Goal: Task Accomplishment & Management: Complete application form

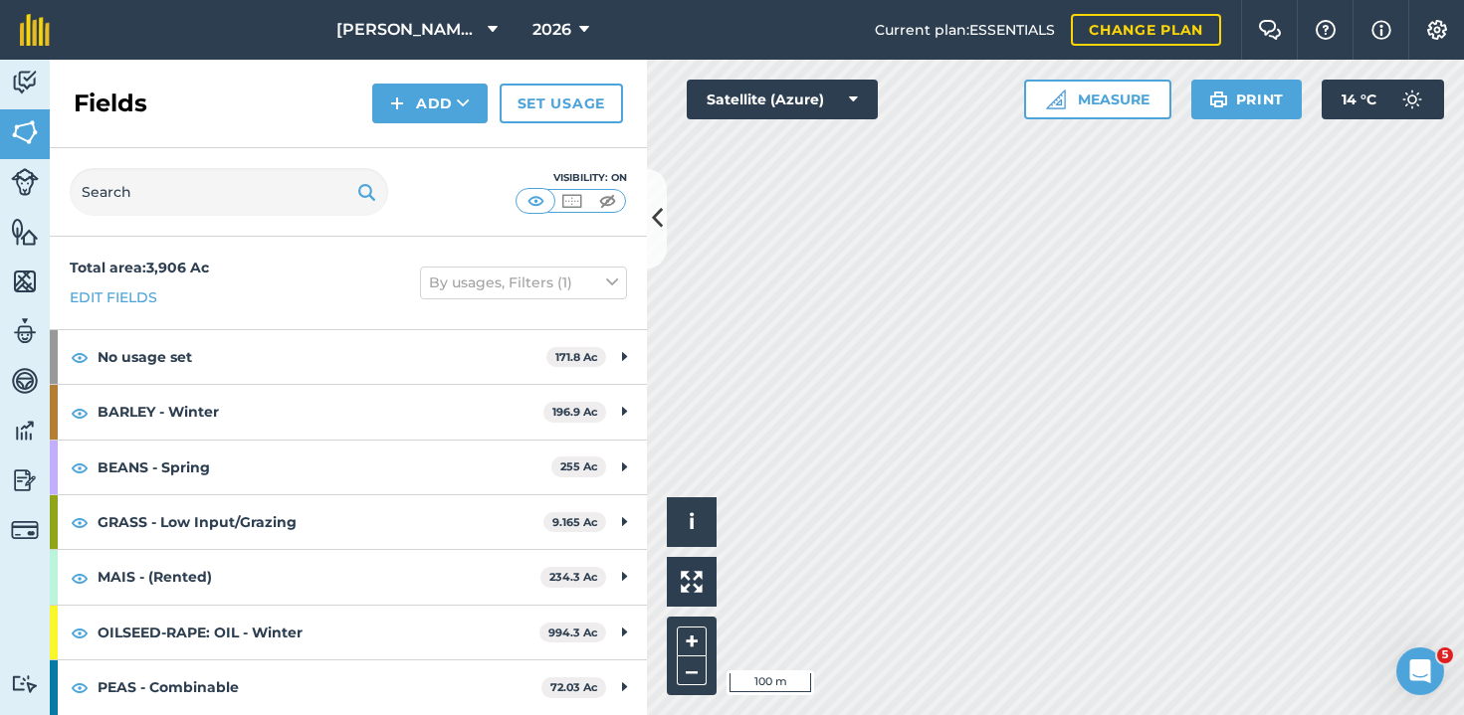
click at [438, 109] on button "Add" at bounding box center [429, 104] width 115 height 40
click at [438, 140] on link "Draw" at bounding box center [429, 148] width 109 height 44
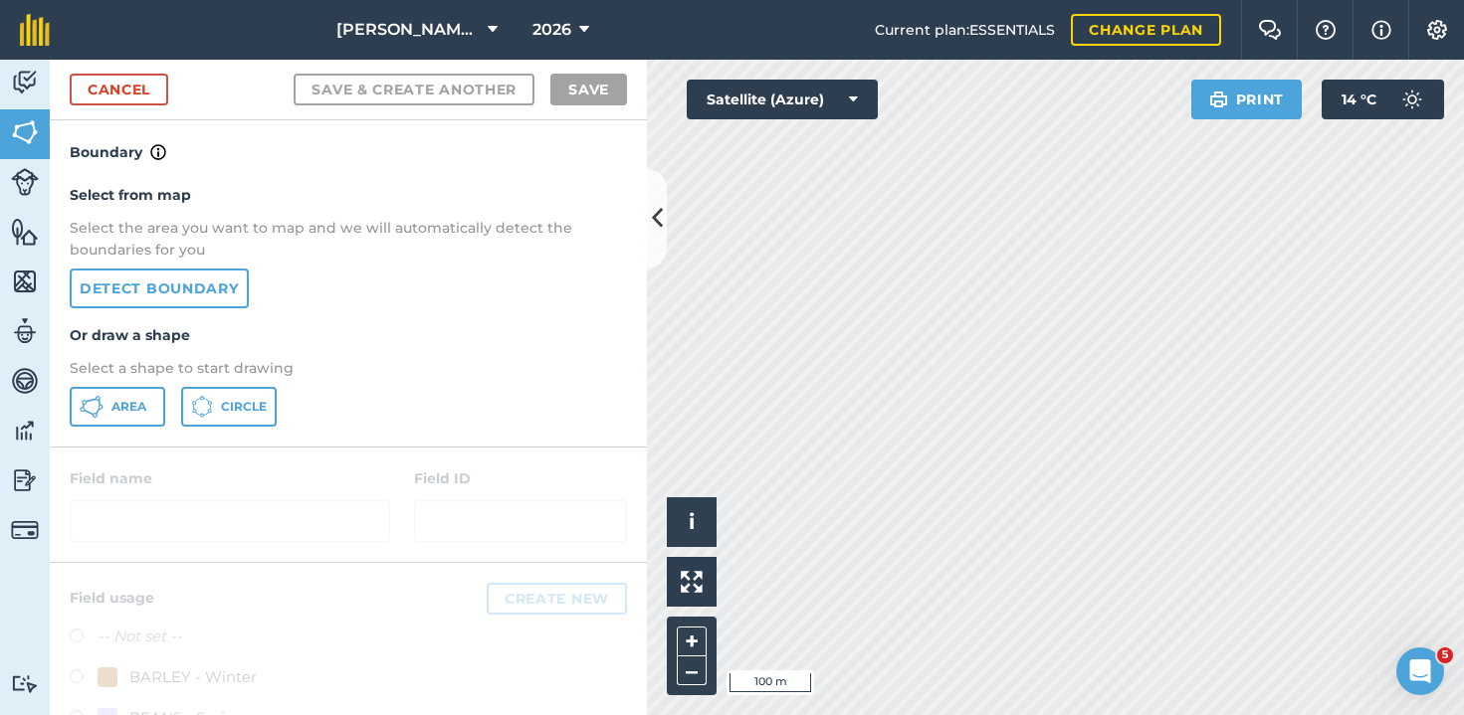
click at [136, 279] on link "Detect boundary" at bounding box center [159, 289] width 179 height 40
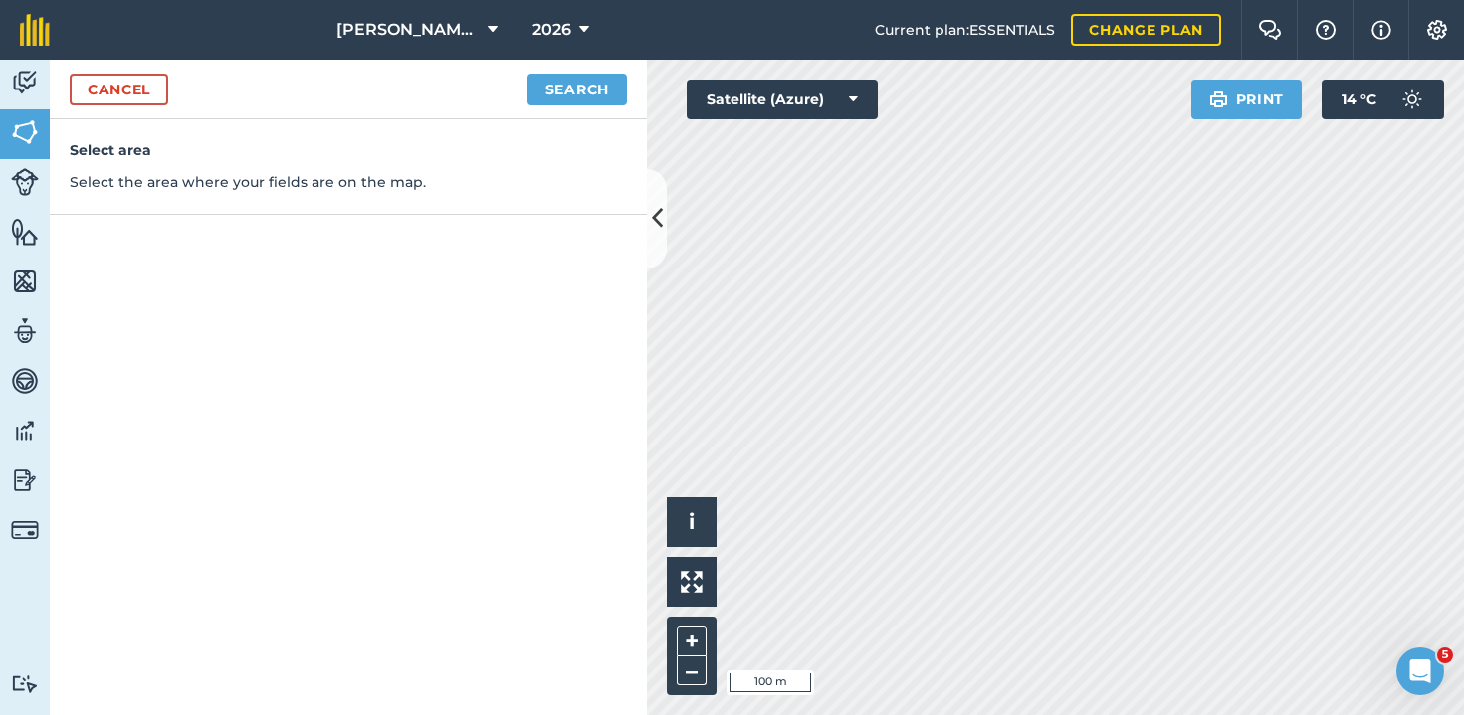
click at [547, 88] on button "Search" at bounding box center [576, 90] width 99 height 32
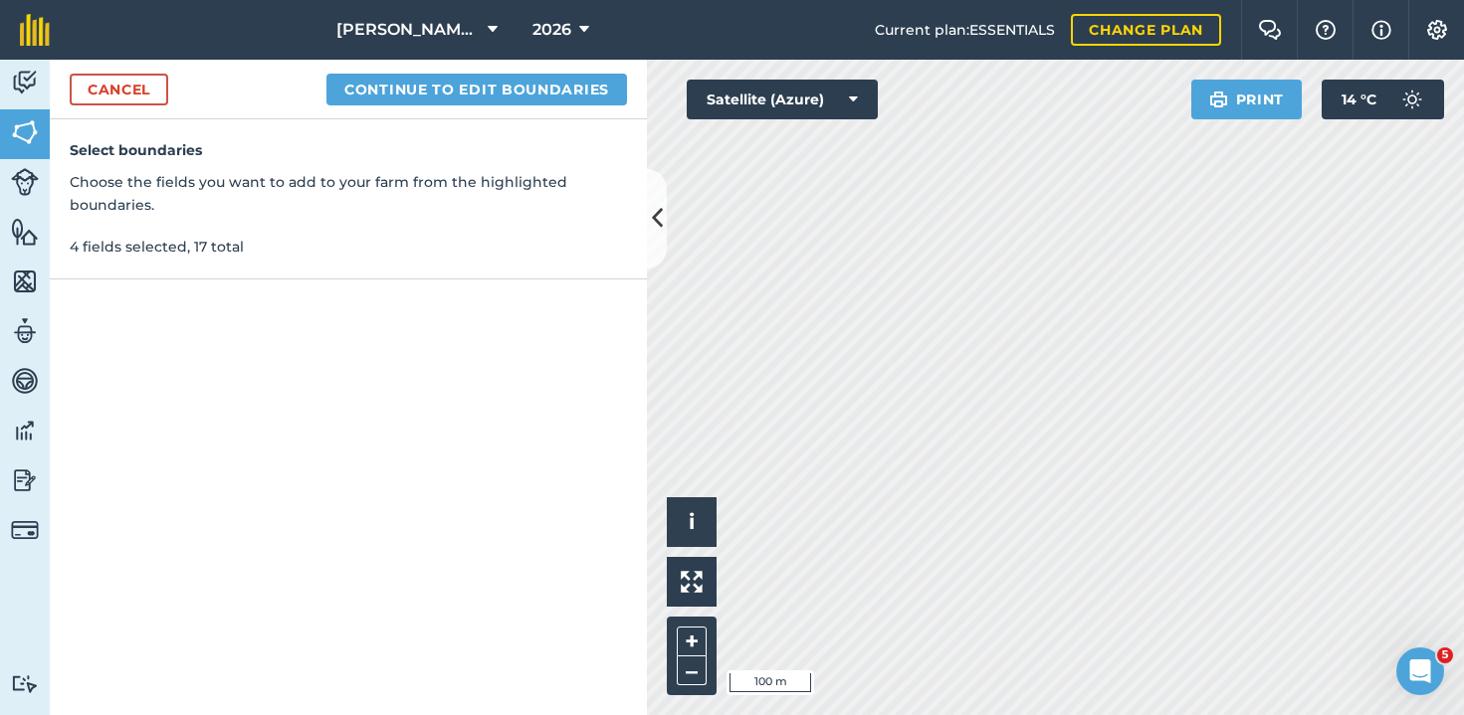
click at [519, 89] on button "Continue to edit boundaries" at bounding box center [476, 90] width 300 height 32
click at [495, 86] on button "Continue to name fields" at bounding box center [498, 90] width 258 height 32
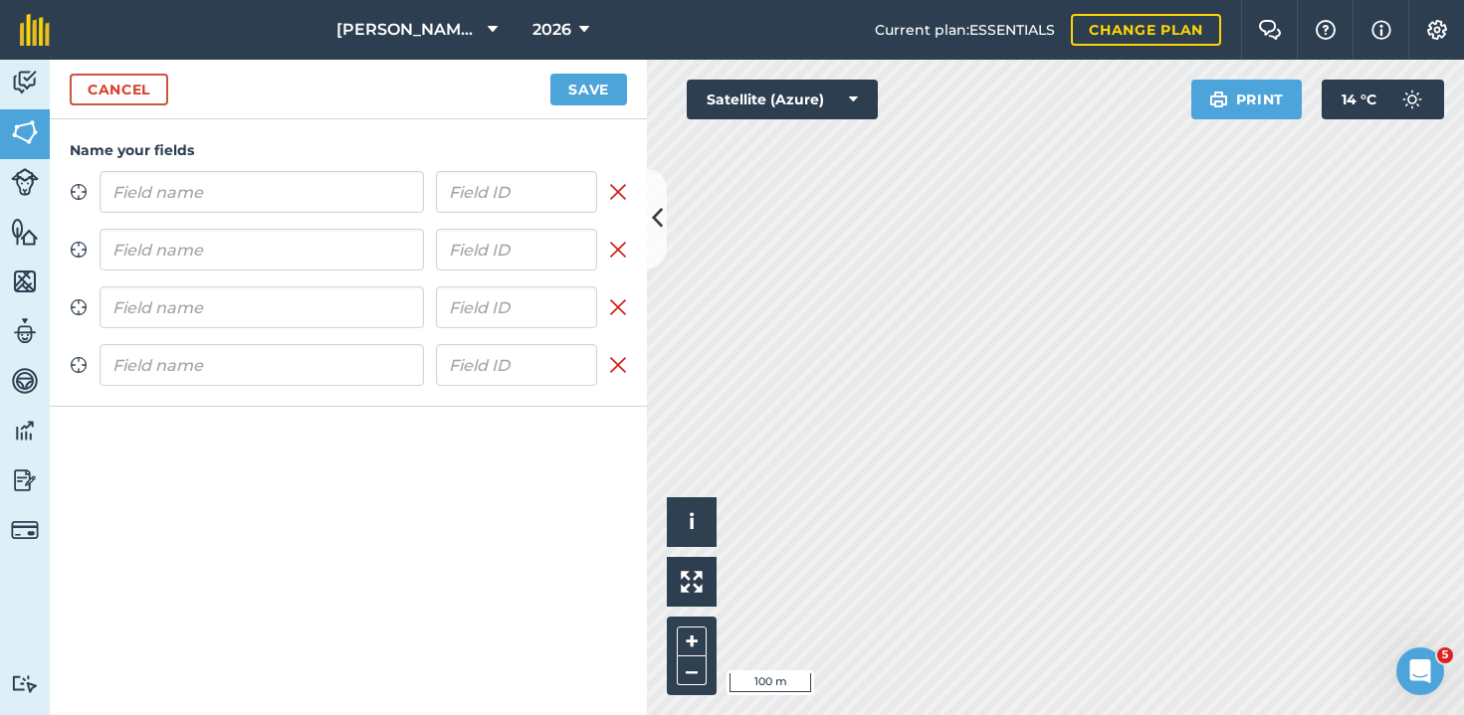
click at [279, 192] on input "text" at bounding box center [261, 192] width 324 height 42
type input "[GEOGRAPHIC_DATA]"
click at [351, 251] on input "text" at bounding box center [261, 250] width 324 height 42
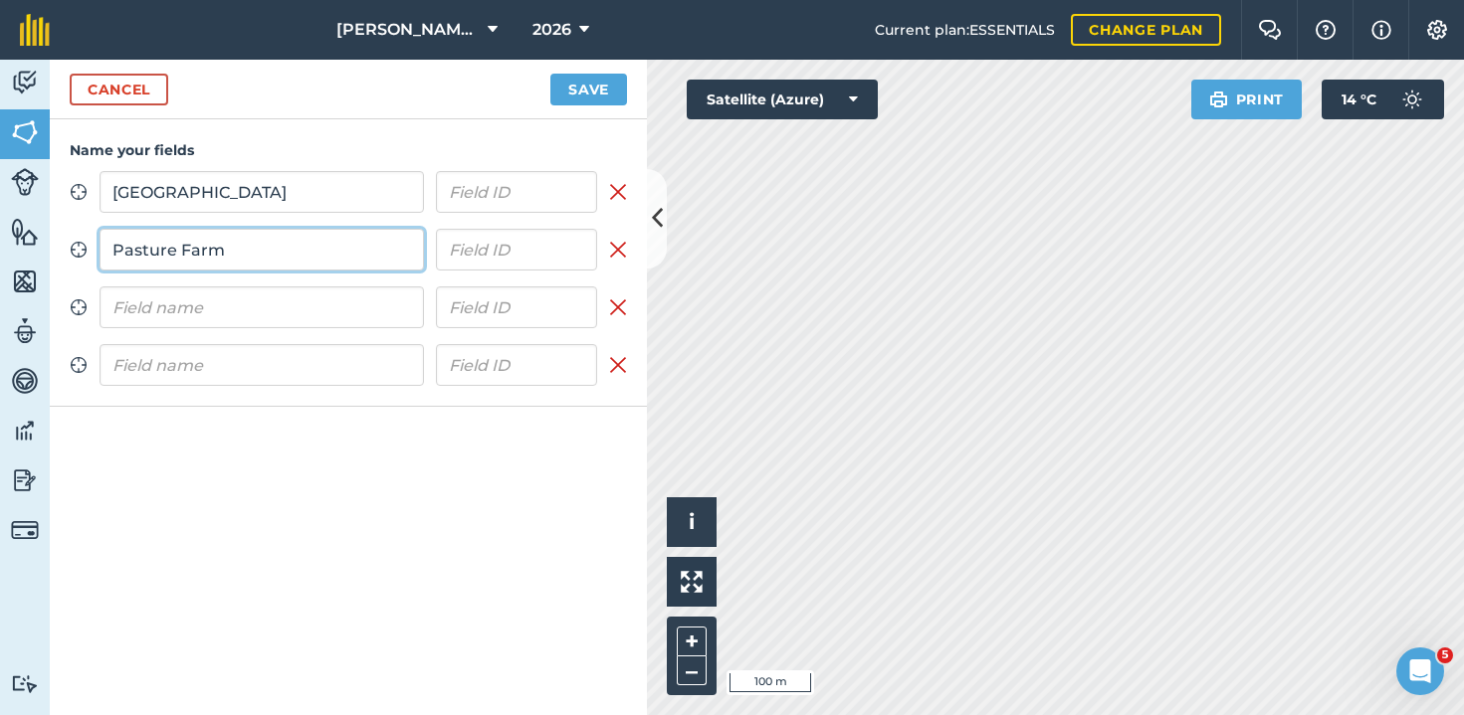
type input "Pasture Farm"
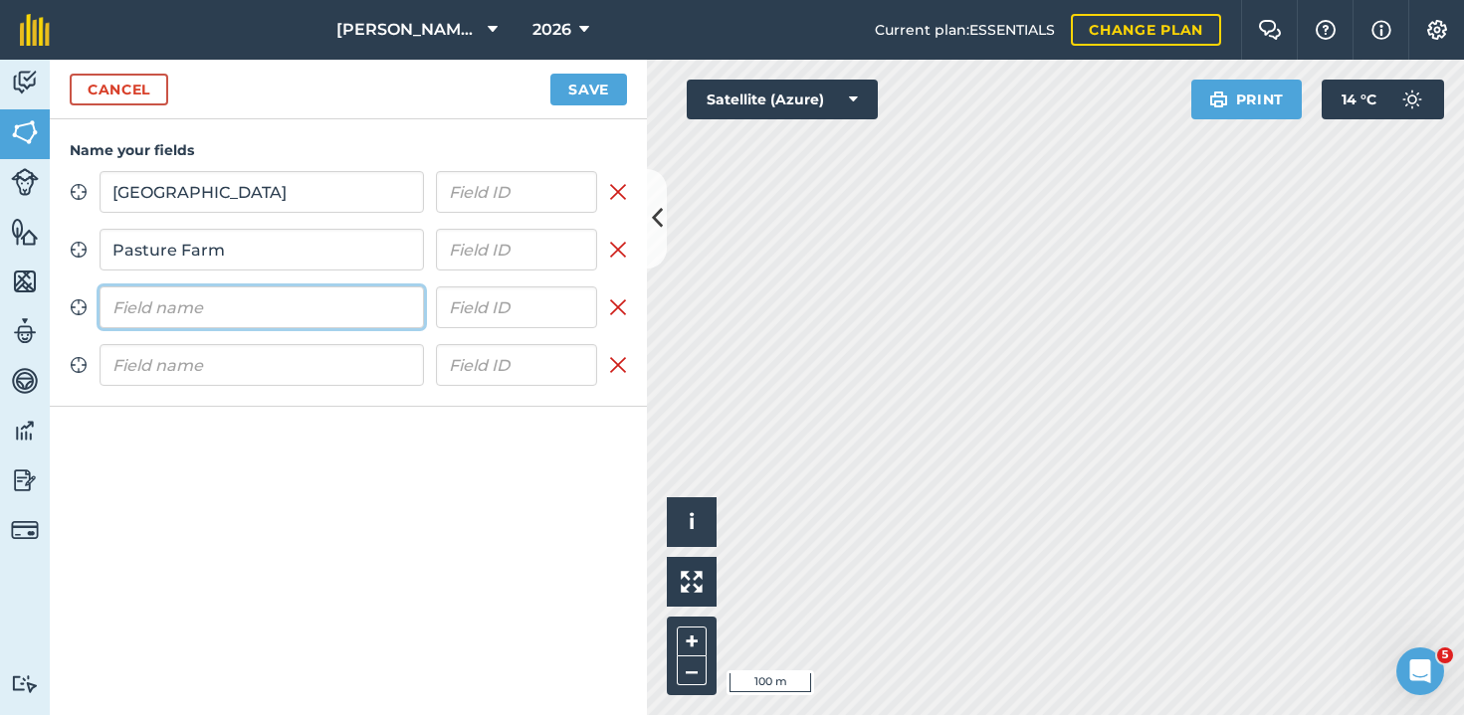
click at [311, 300] on input "text" at bounding box center [261, 308] width 324 height 42
type input "P"
type input "Lowfields Rd"
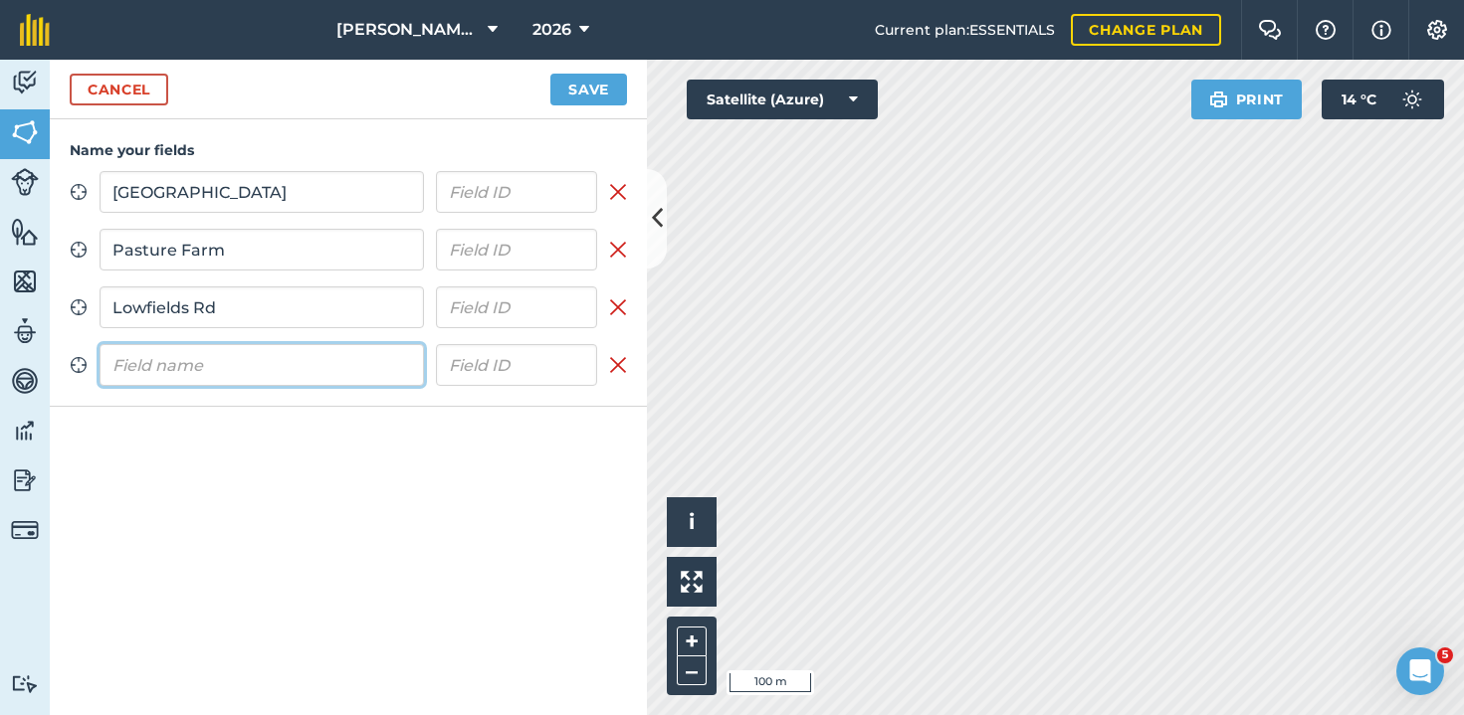
click at [183, 360] on input "text" at bounding box center [261, 365] width 324 height 42
type input "Outgang Rd"
click at [577, 89] on button "Save" at bounding box center [588, 90] width 77 height 32
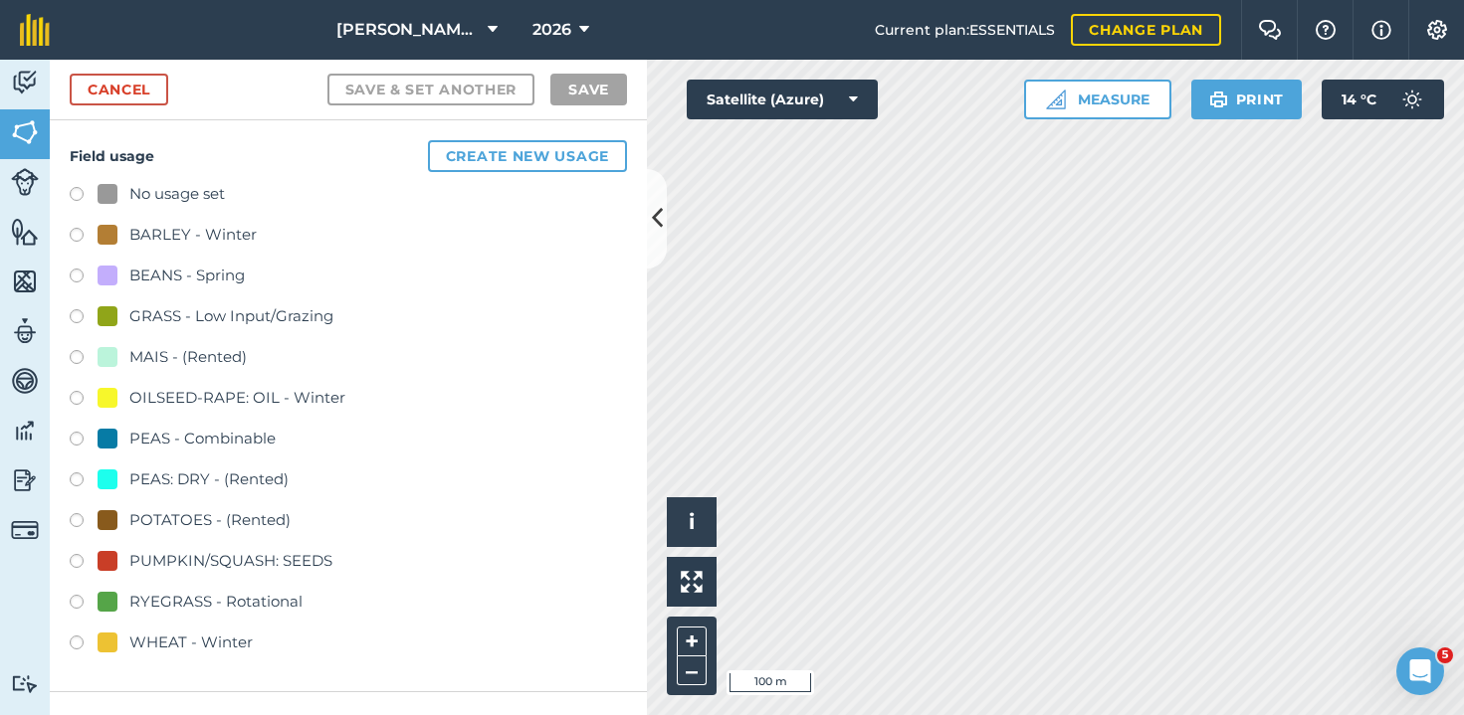
click at [75, 313] on label at bounding box center [84, 319] width 28 height 20
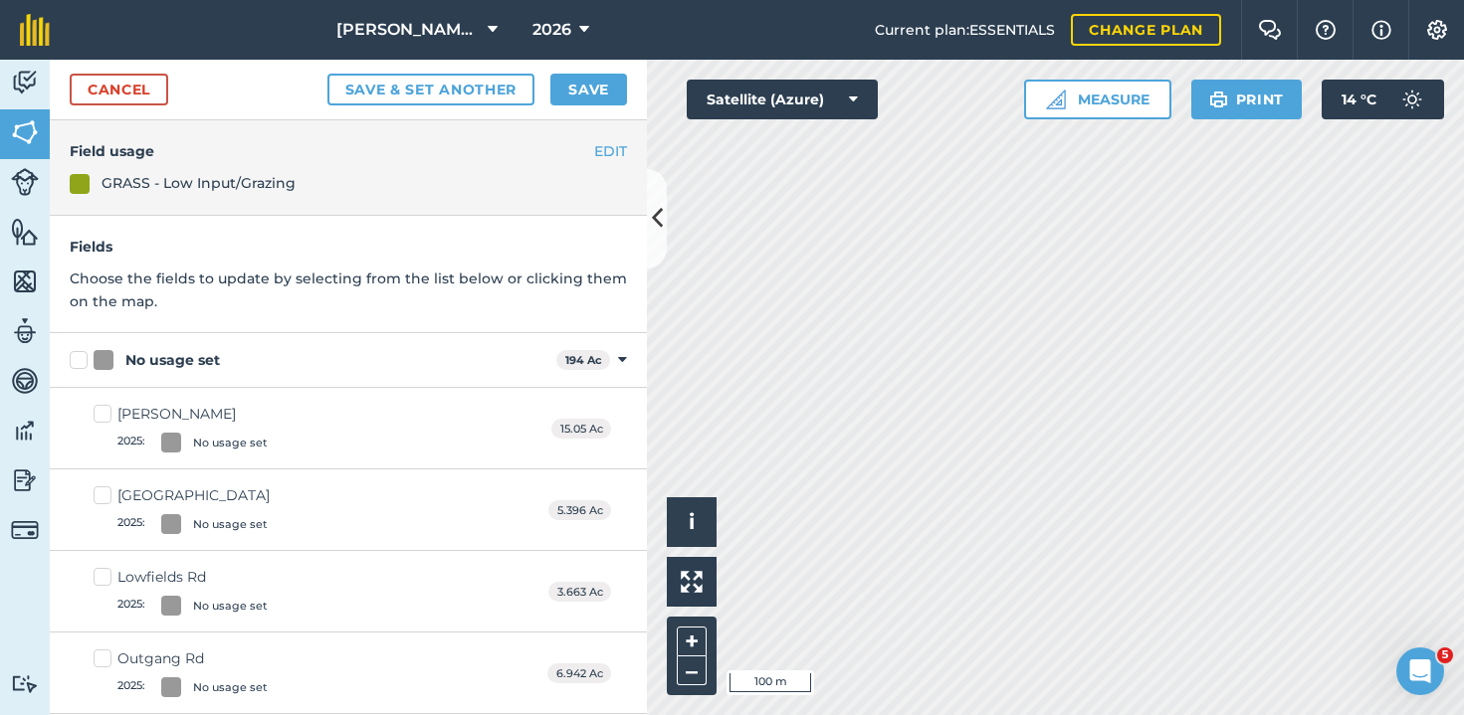
scroll to position [46, 0]
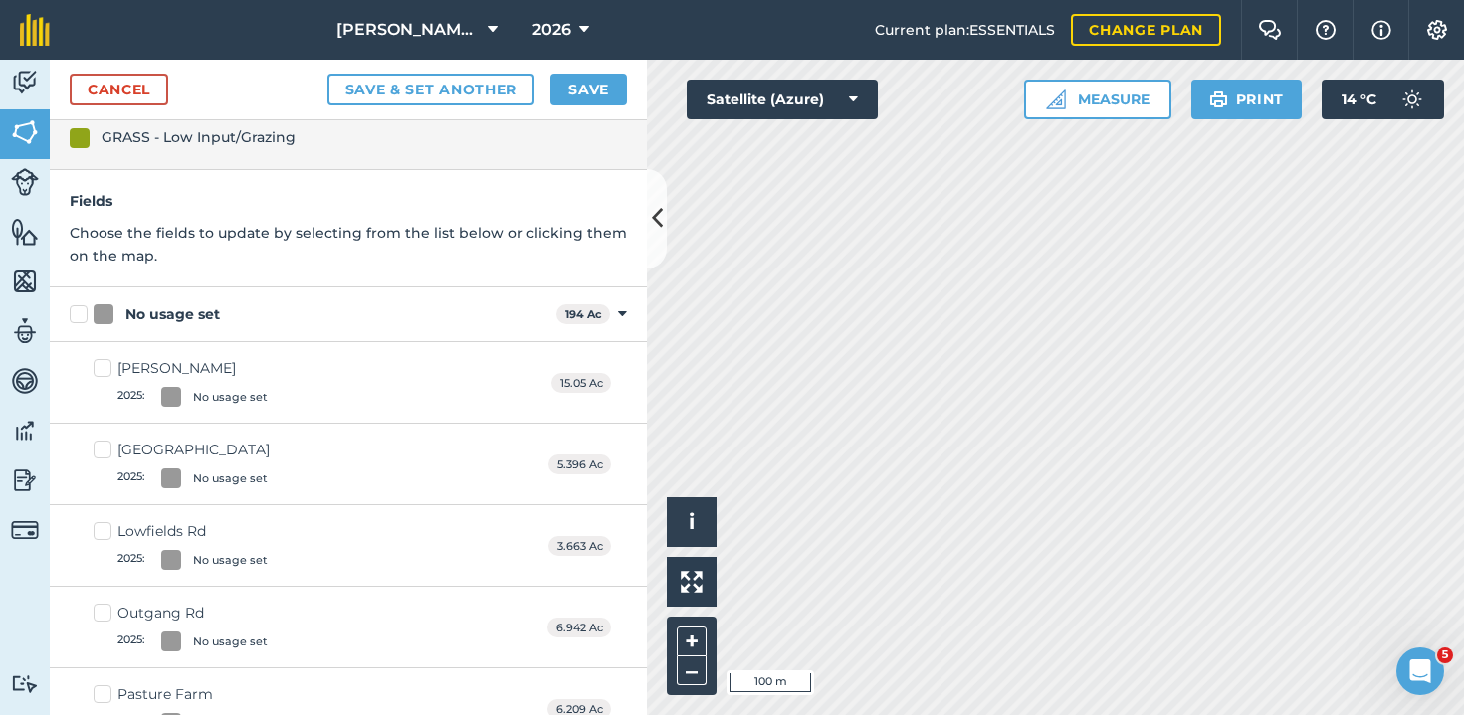
click at [100, 442] on label "[GEOGRAPHIC_DATA] 2025 : No usage set" at bounding box center [182, 464] width 176 height 49
click at [100, 442] on input "[GEOGRAPHIC_DATA] 2025 : No usage set" at bounding box center [100, 446] width 13 height 13
checkbox input "true"
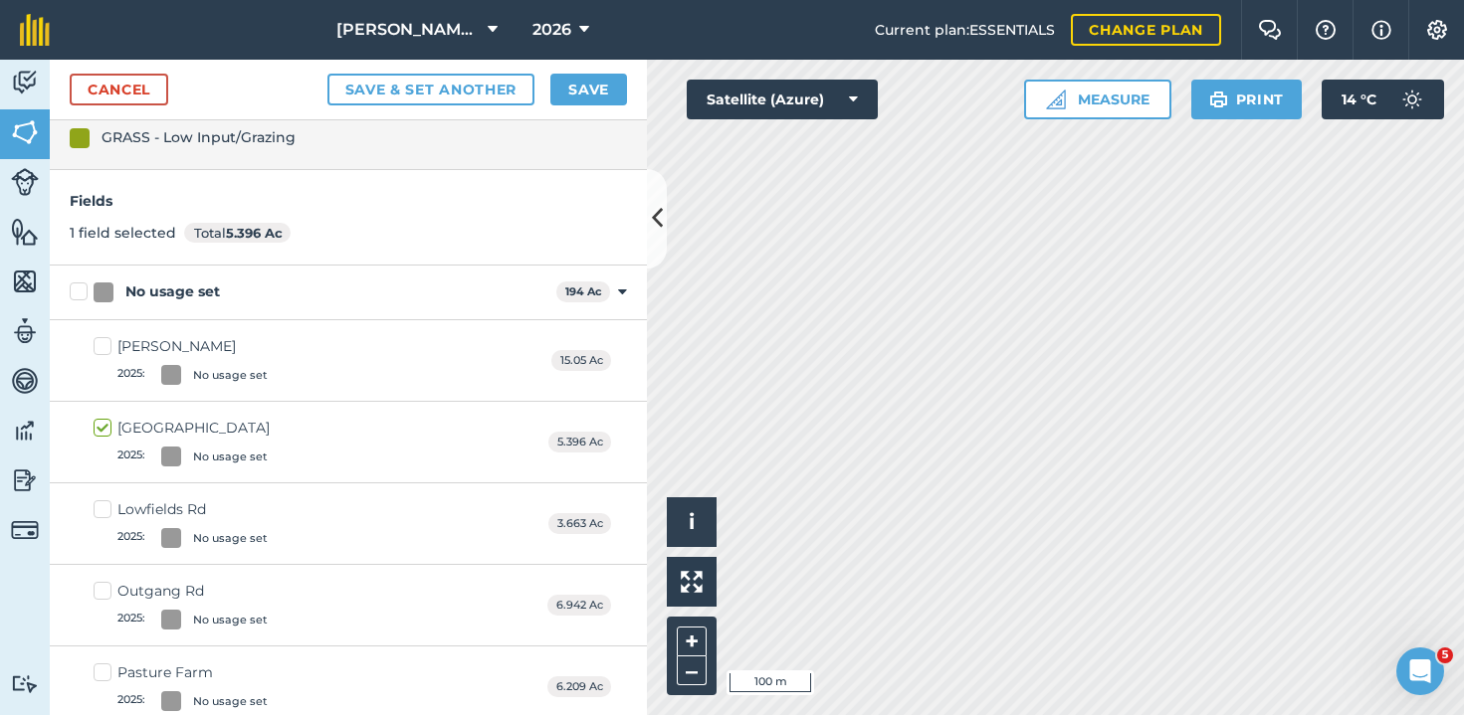
click at [102, 511] on label "Lowfields Rd 2025 : No usage set" at bounding box center [181, 523] width 174 height 49
click at [102, 511] on input "Lowfields Rd 2025 : No usage set" at bounding box center [100, 505] width 13 height 13
checkbox input "true"
click at [103, 593] on label "Outgang Rd 2025 : No usage set" at bounding box center [181, 605] width 174 height 49
click at [103, 593] on input "Outgang Rd 2025 : No usage set" at bounding box center [100, 587] width 13 height 13
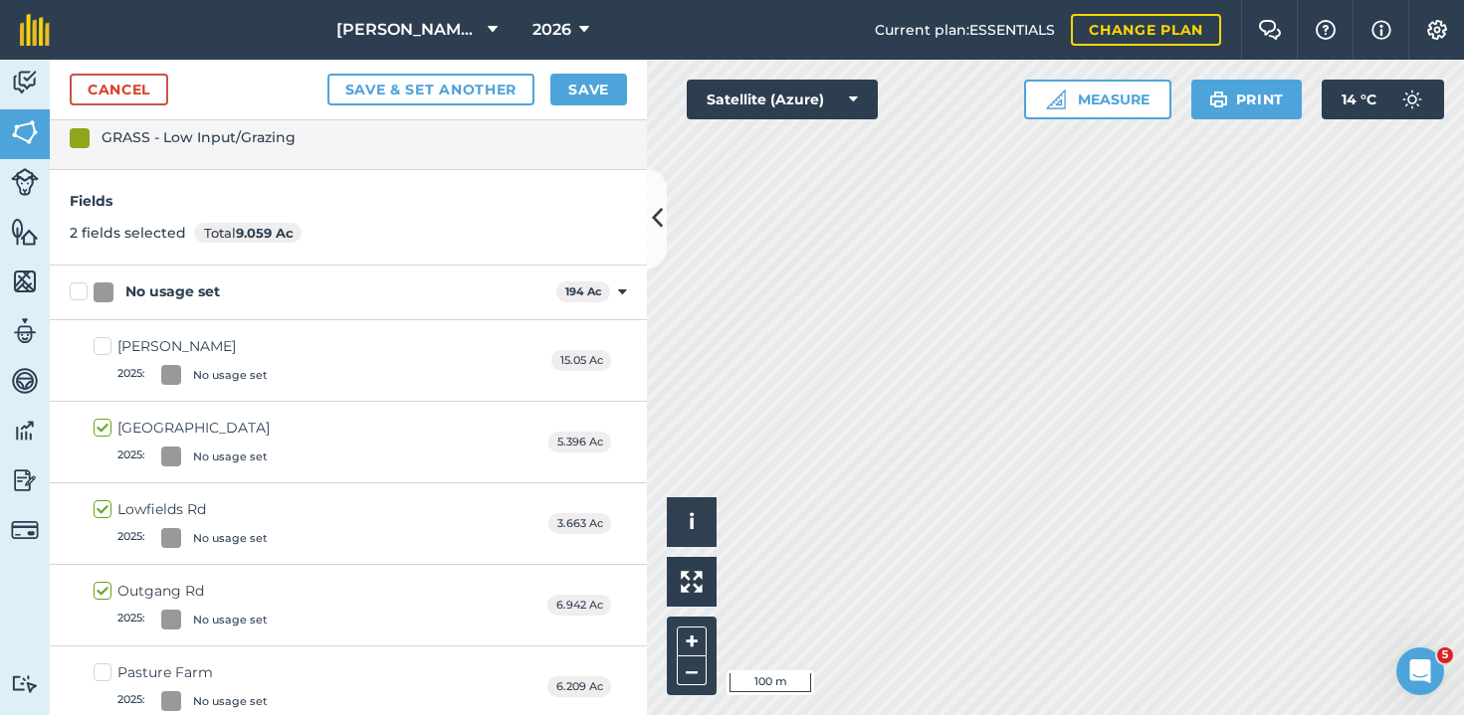
checkbox input "true"
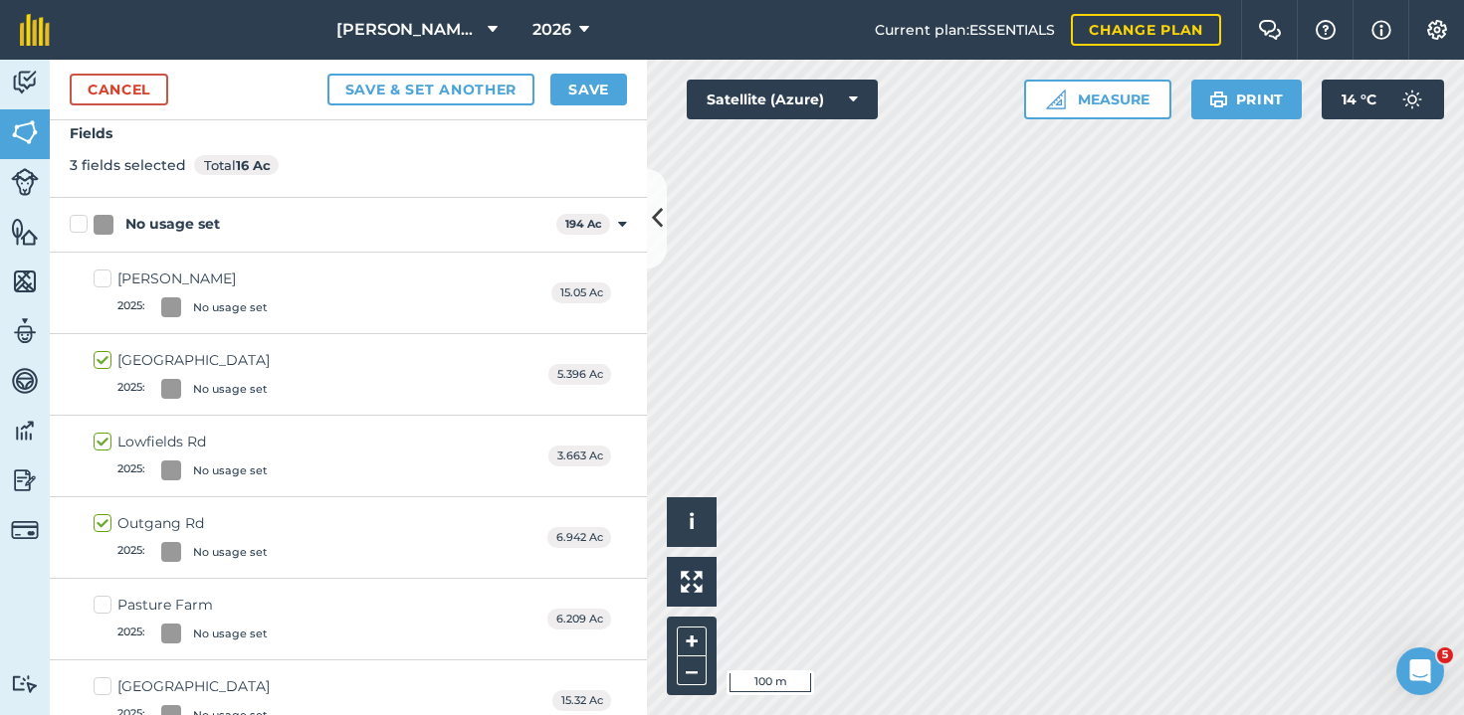
click at [107, 601] on label "Pasture Farm 2025 : No usage set" at bounding box center [181, 619] width 174 height 49
click at [106, 601] on input "Pasture Farm 2025 : No usage set" at bounding box center [100, 601] width 13 height 13
checkbox input "true"
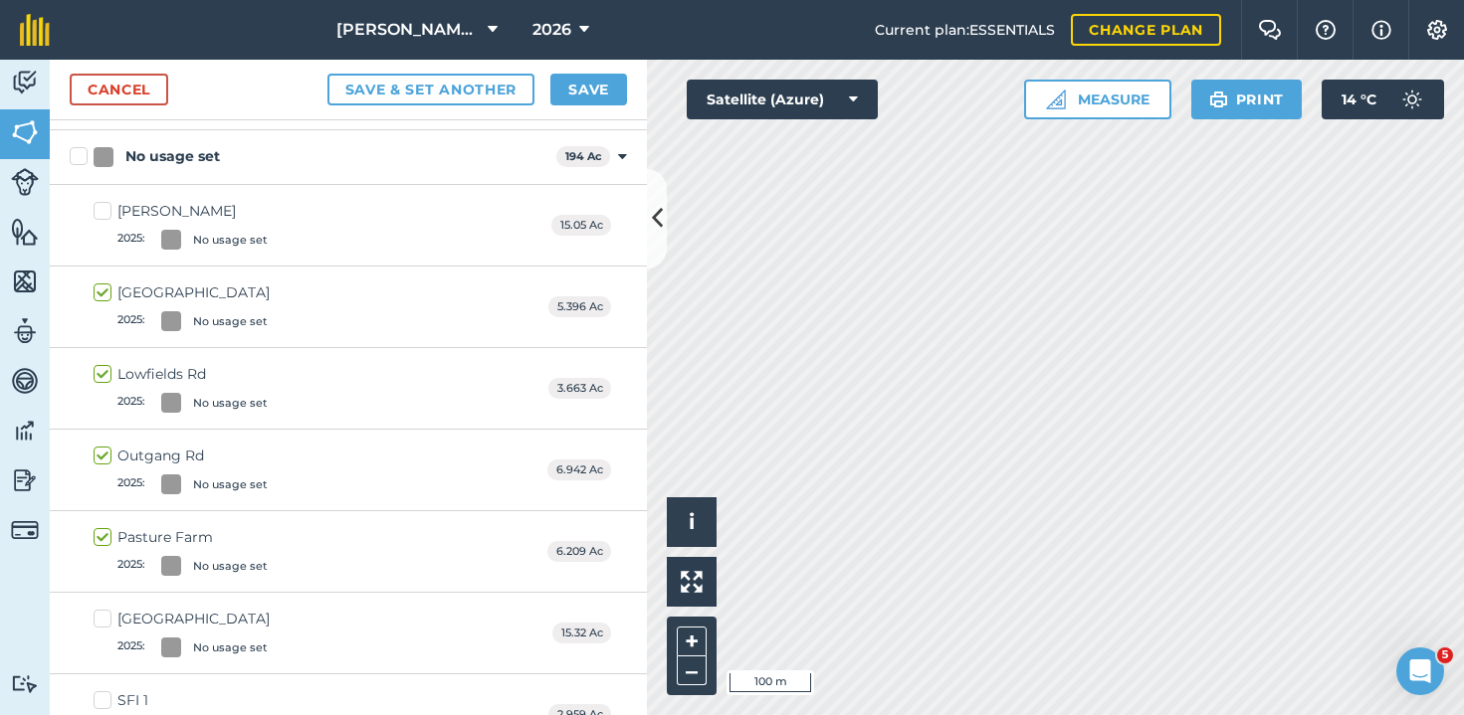
scroll to position [179, 0]
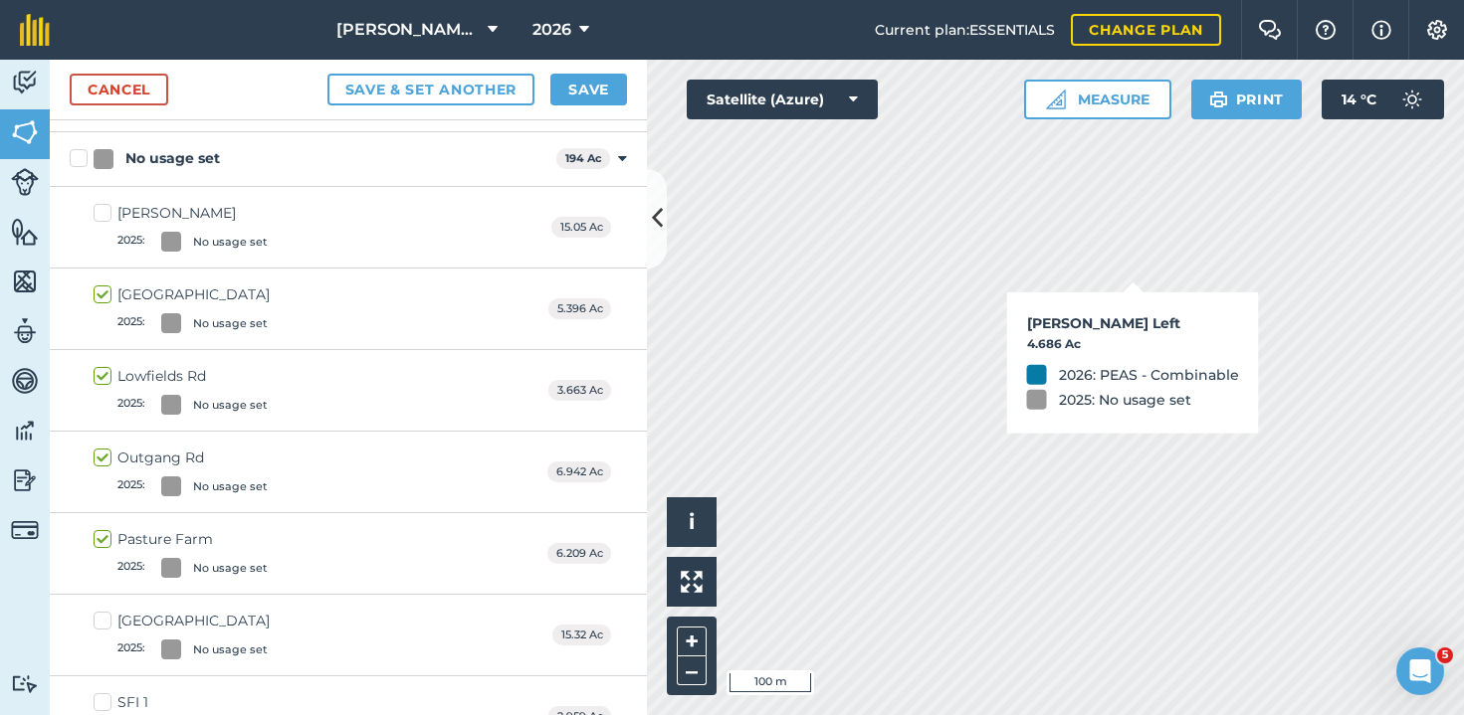
checkbox input "true"
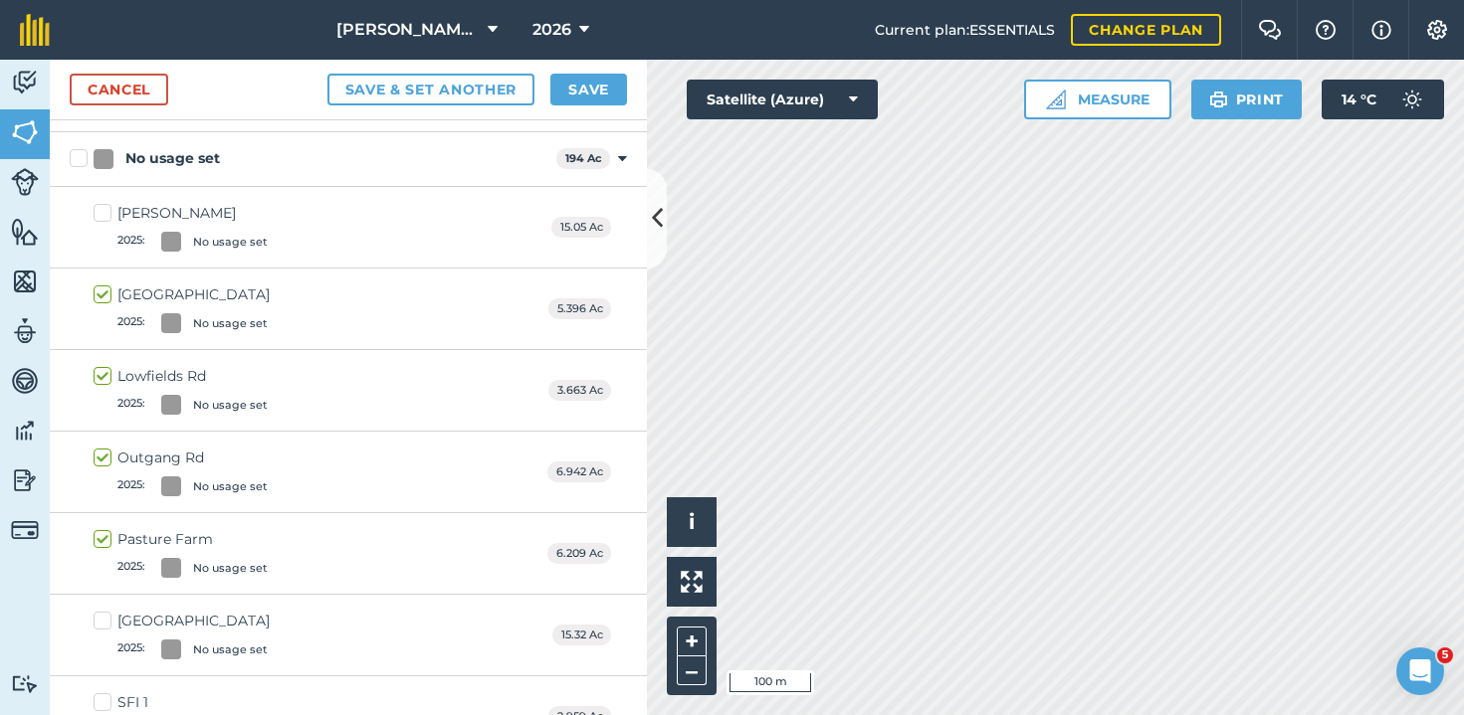
click at [599, 93] on button "Save" at bounding box center [588, 90] width 77 height 32
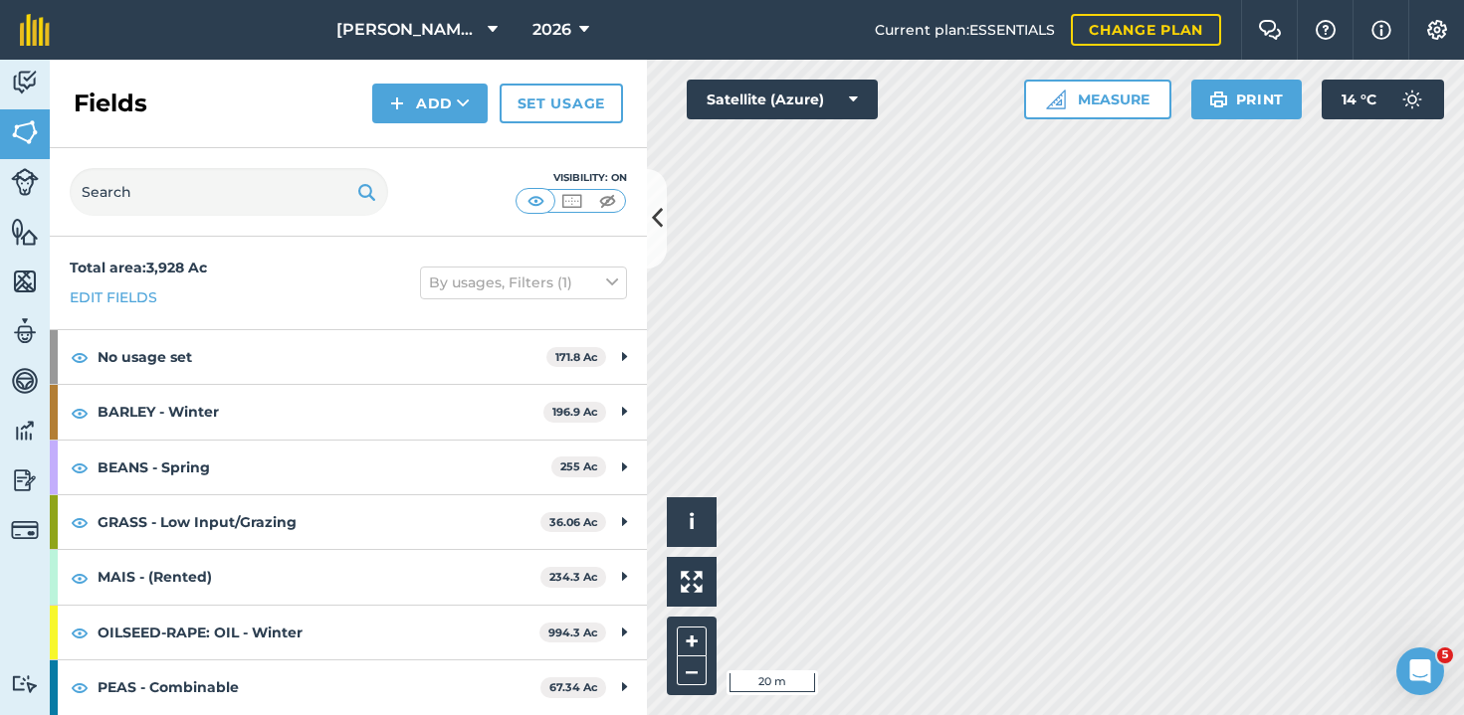
click at [14, 171] on img at bounding box center [25, 182] width 28 height 28
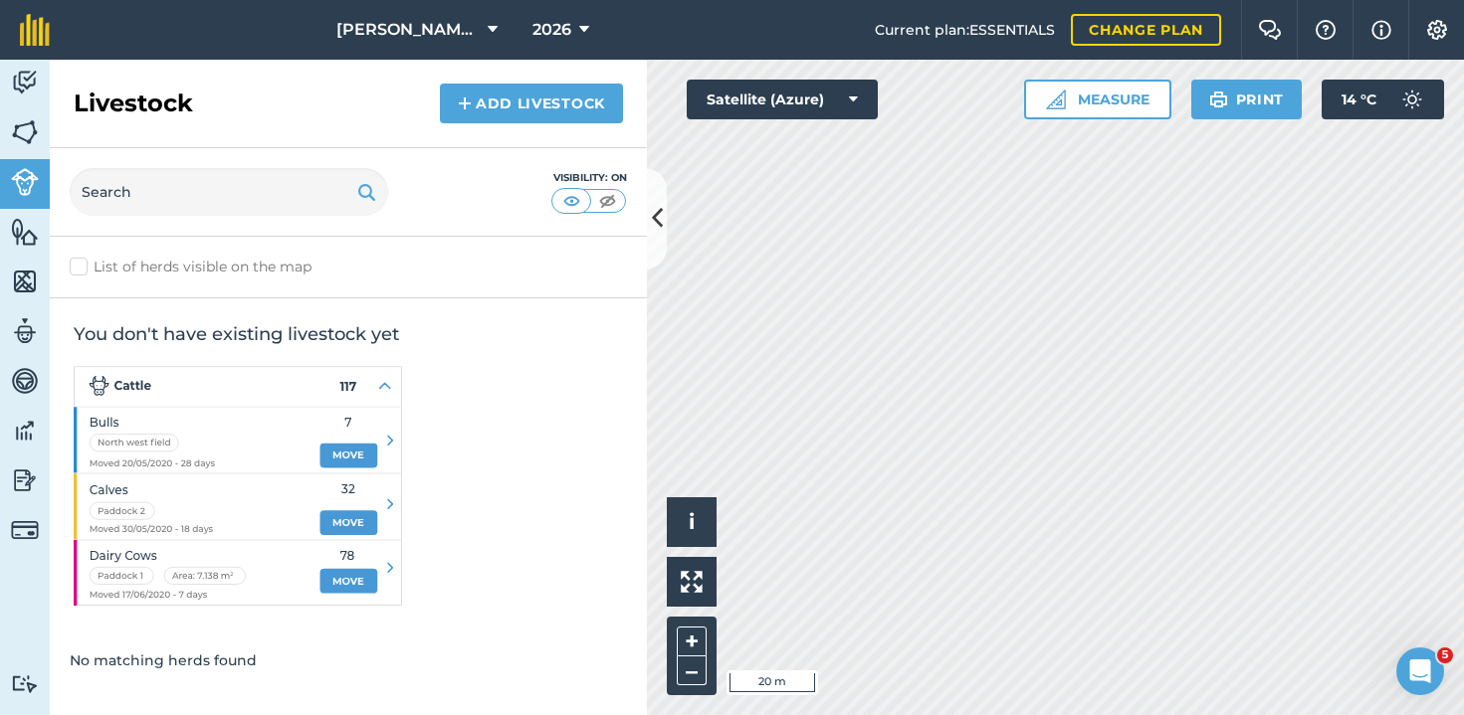
click at [23, 246] on img at bounding box center [25, 232] width 28 height 30
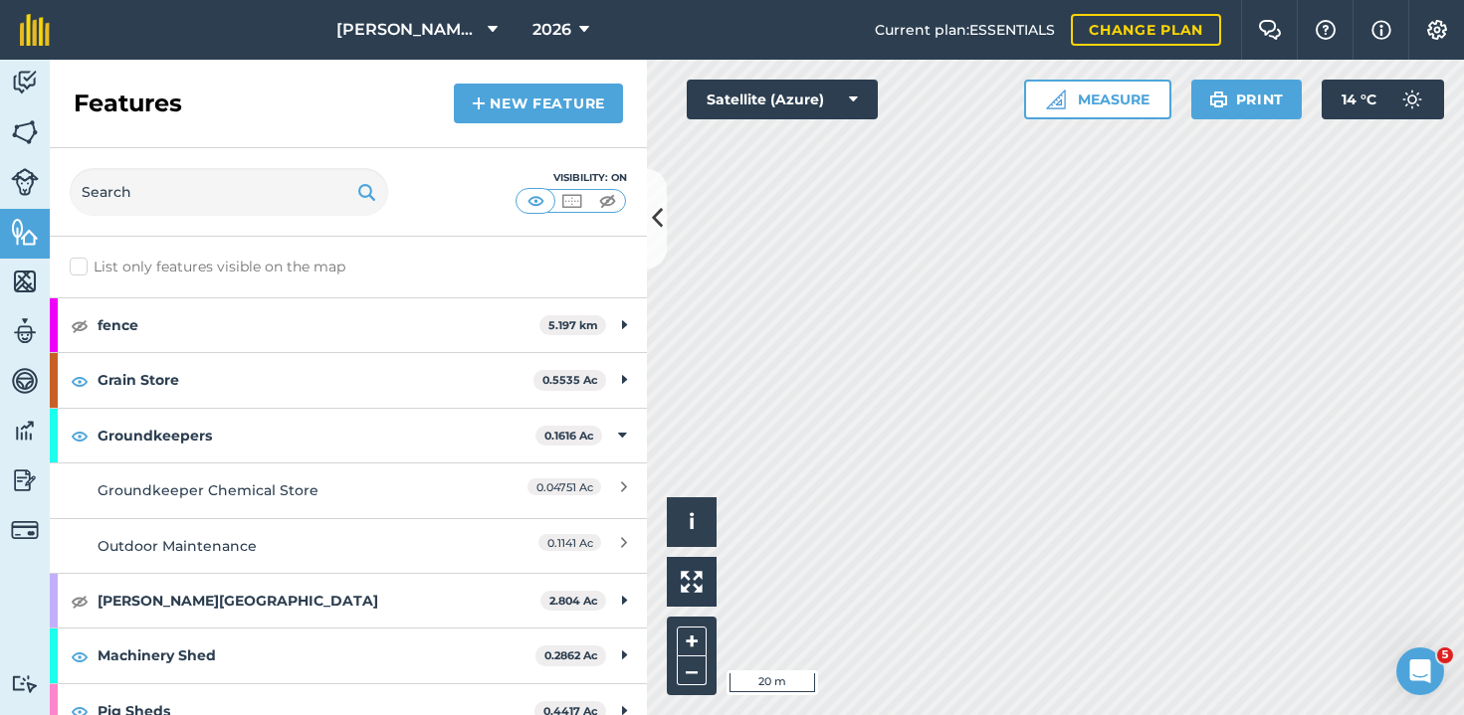
click at [553, 107] on link "New feature" at bounding box center [538, 104] width 169 height 40
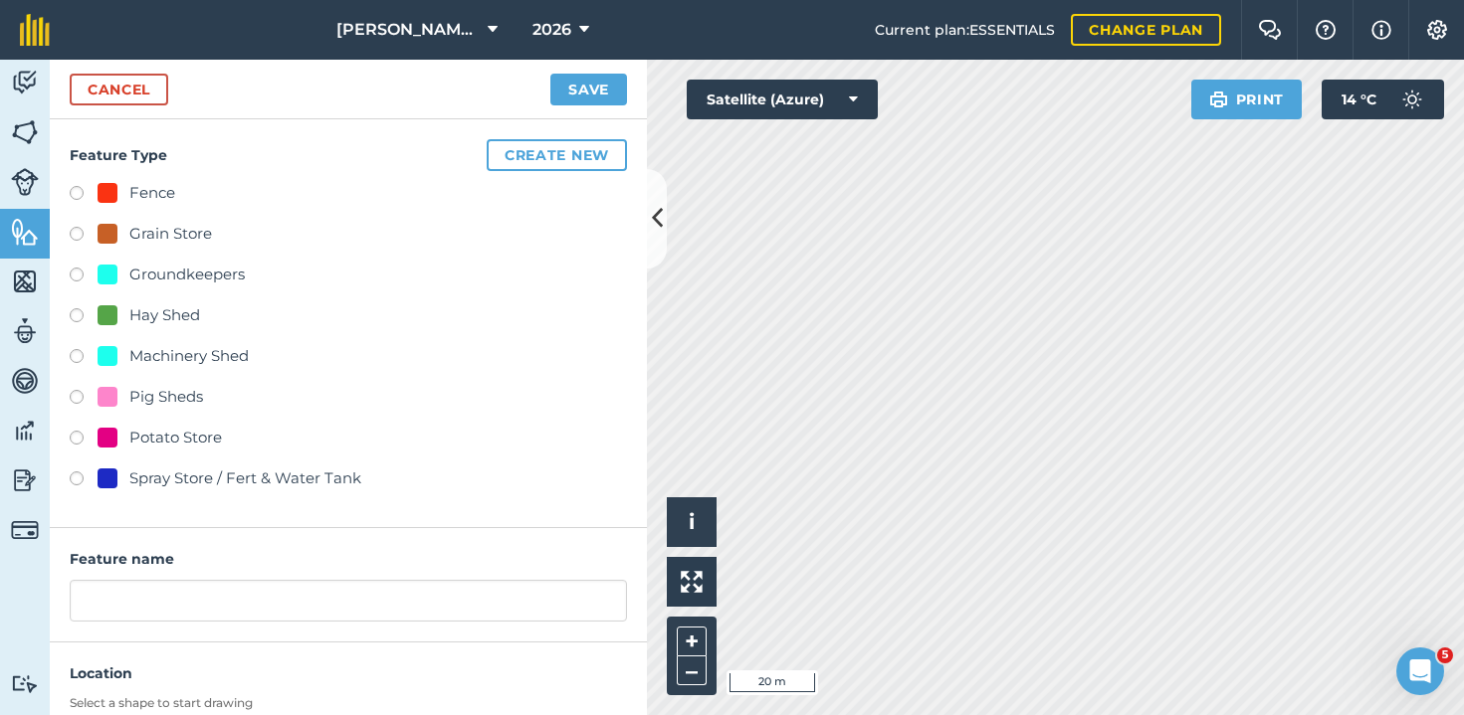
click at [569, 155] on button "Create new" at bounding box center [557, 155] width 140 height 32
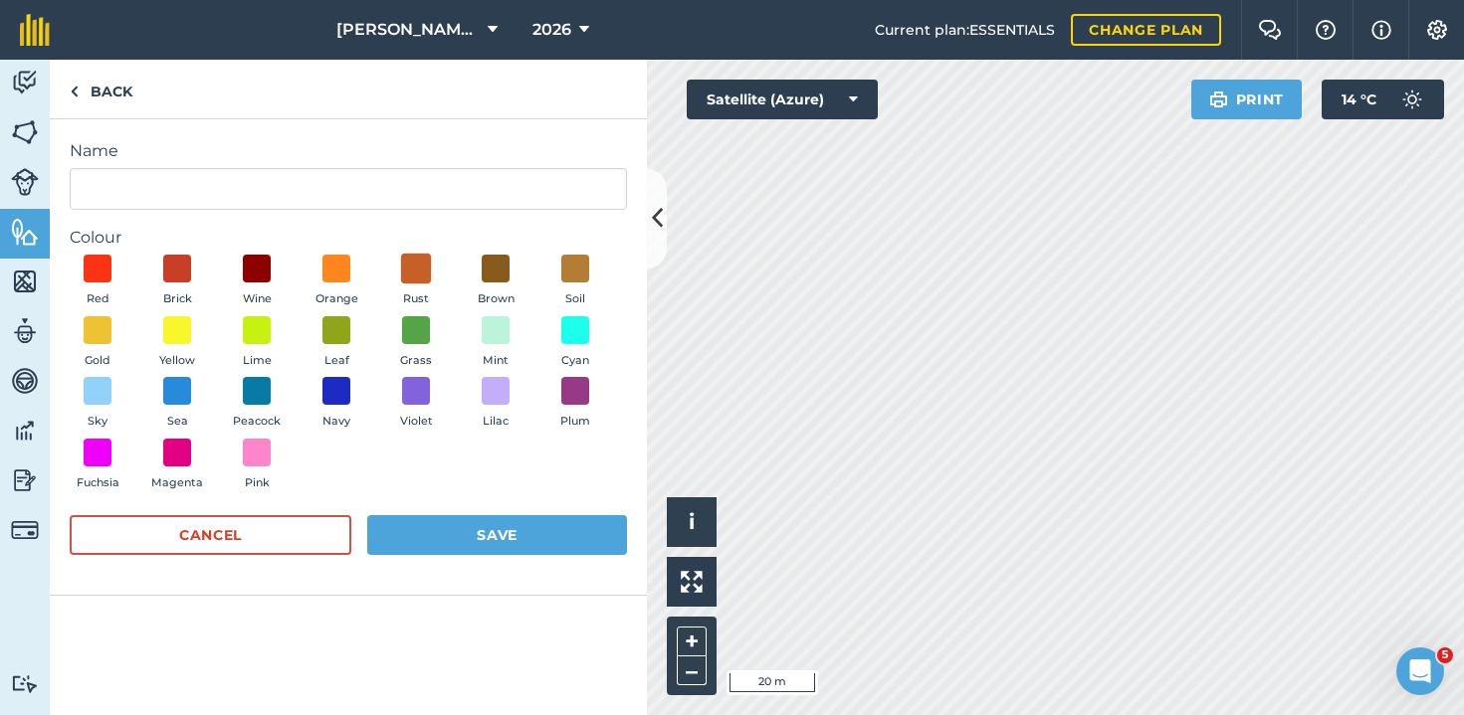
click at [418, 262] on span at bounding box center [416, 269] width 31 height 31
click at [186, 271] on span at bounding box center [177, 269] width 31 height 31
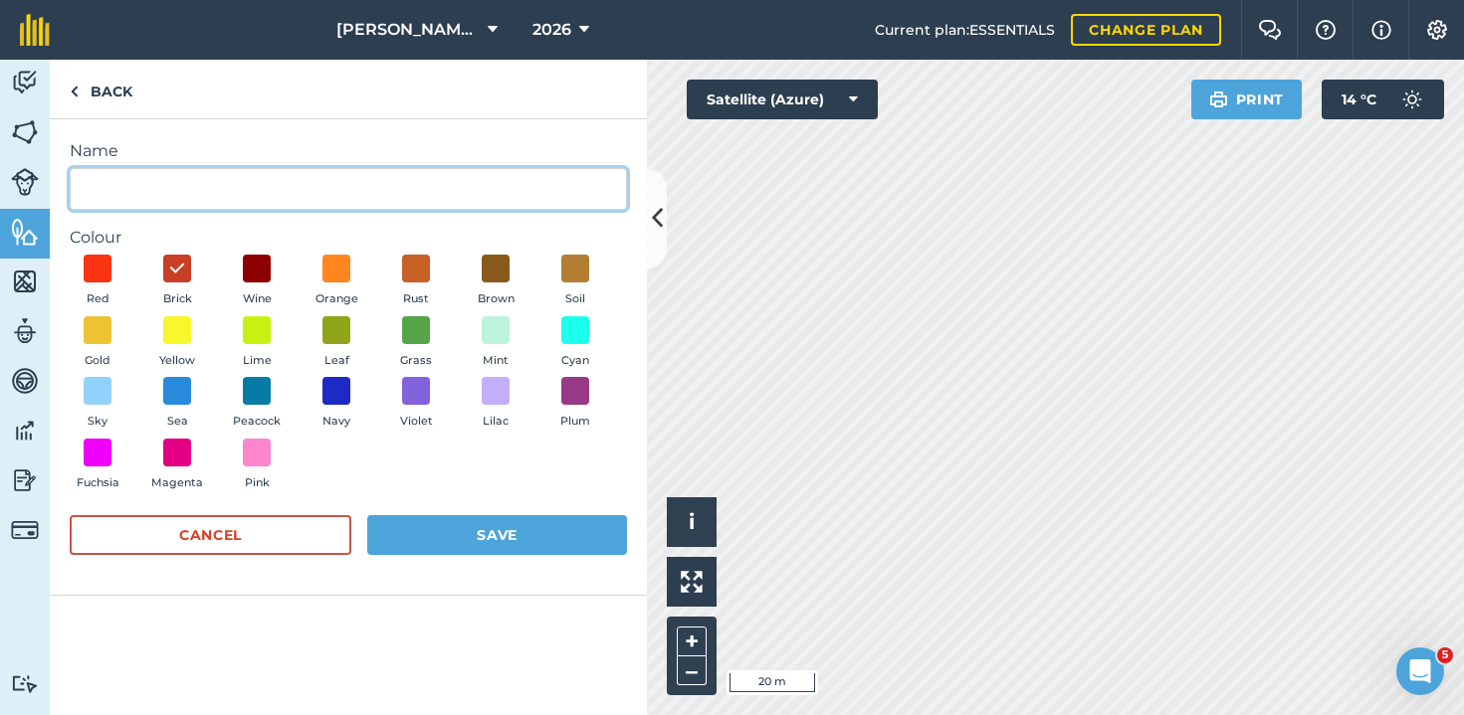
click at [163, 195] on input "Name" at bounding box center [348, 189] width 557 height 42
type input "Cattle Shed"
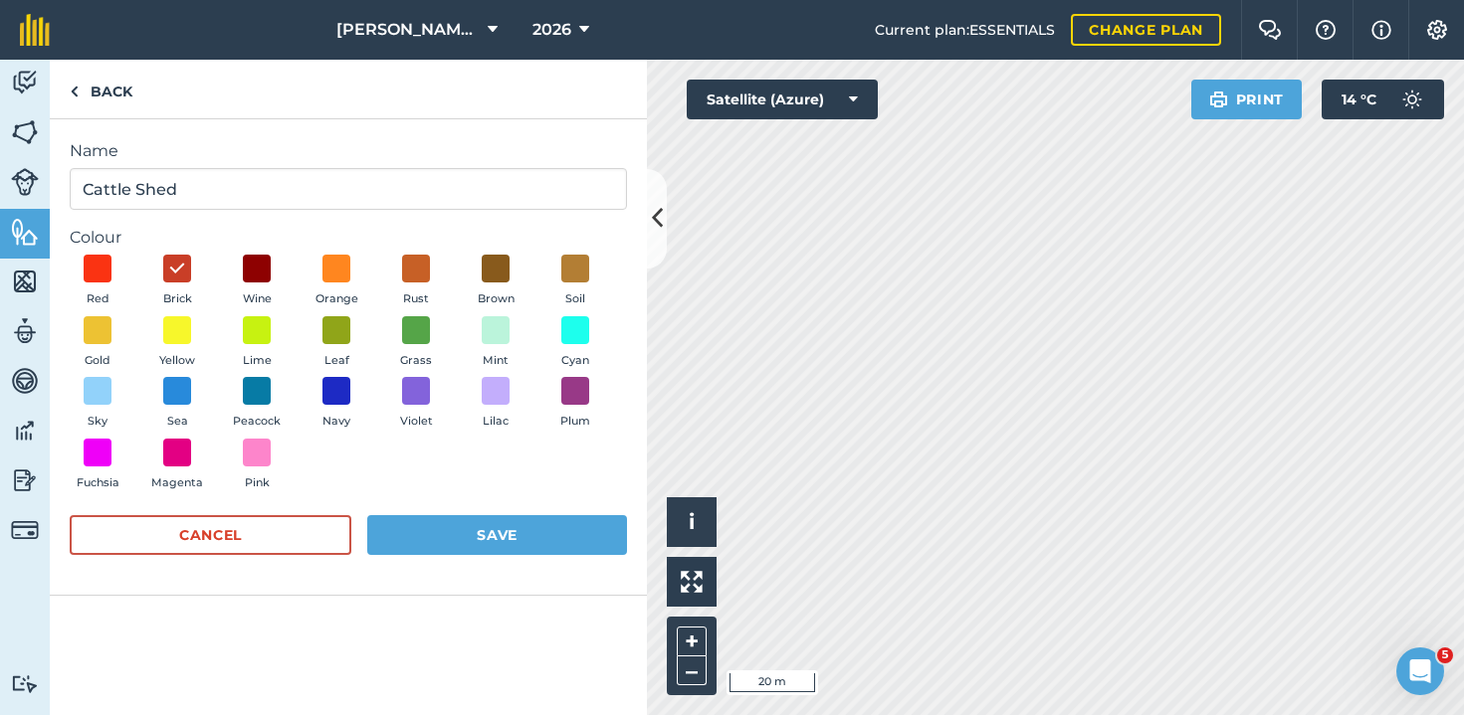
click at [431, 519] on button "Save" at bounding box center [497, 535] width 260 height 40
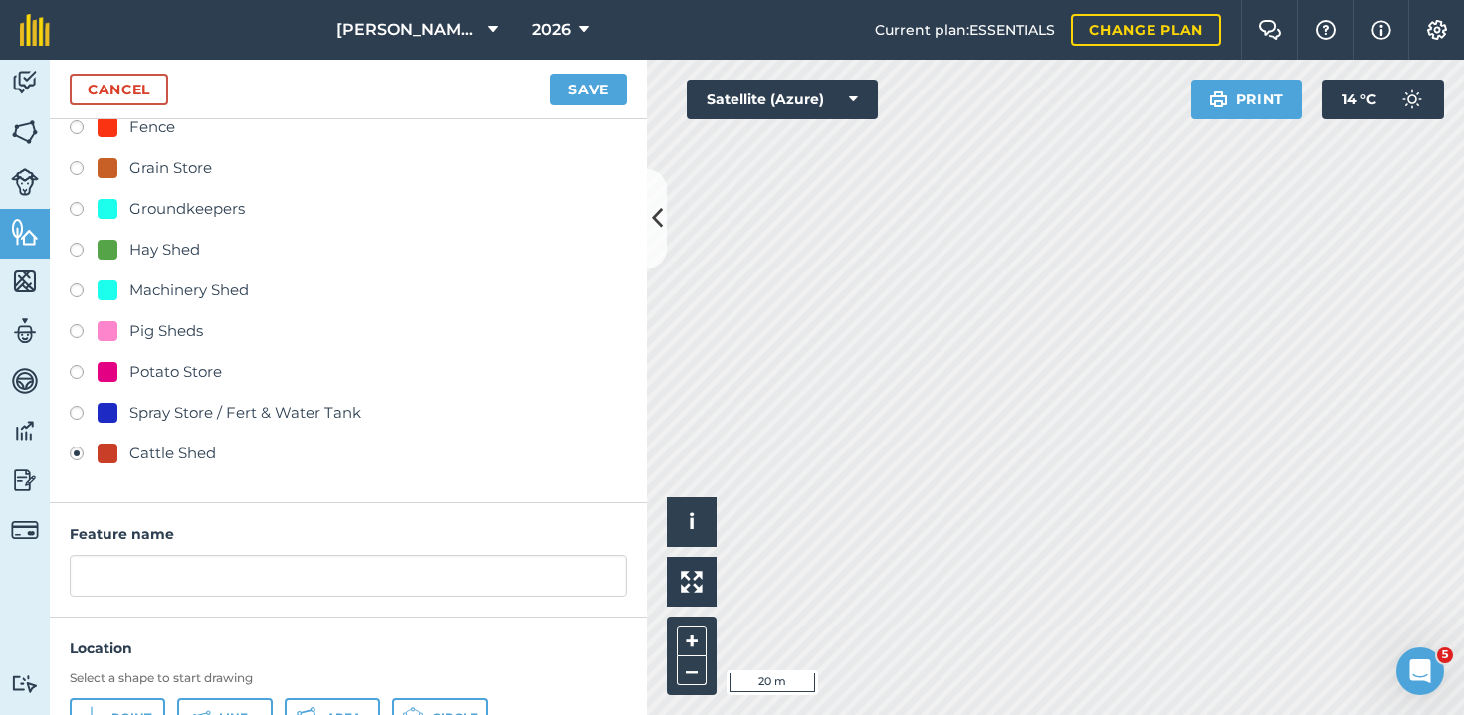
scroll to position [86, 0]
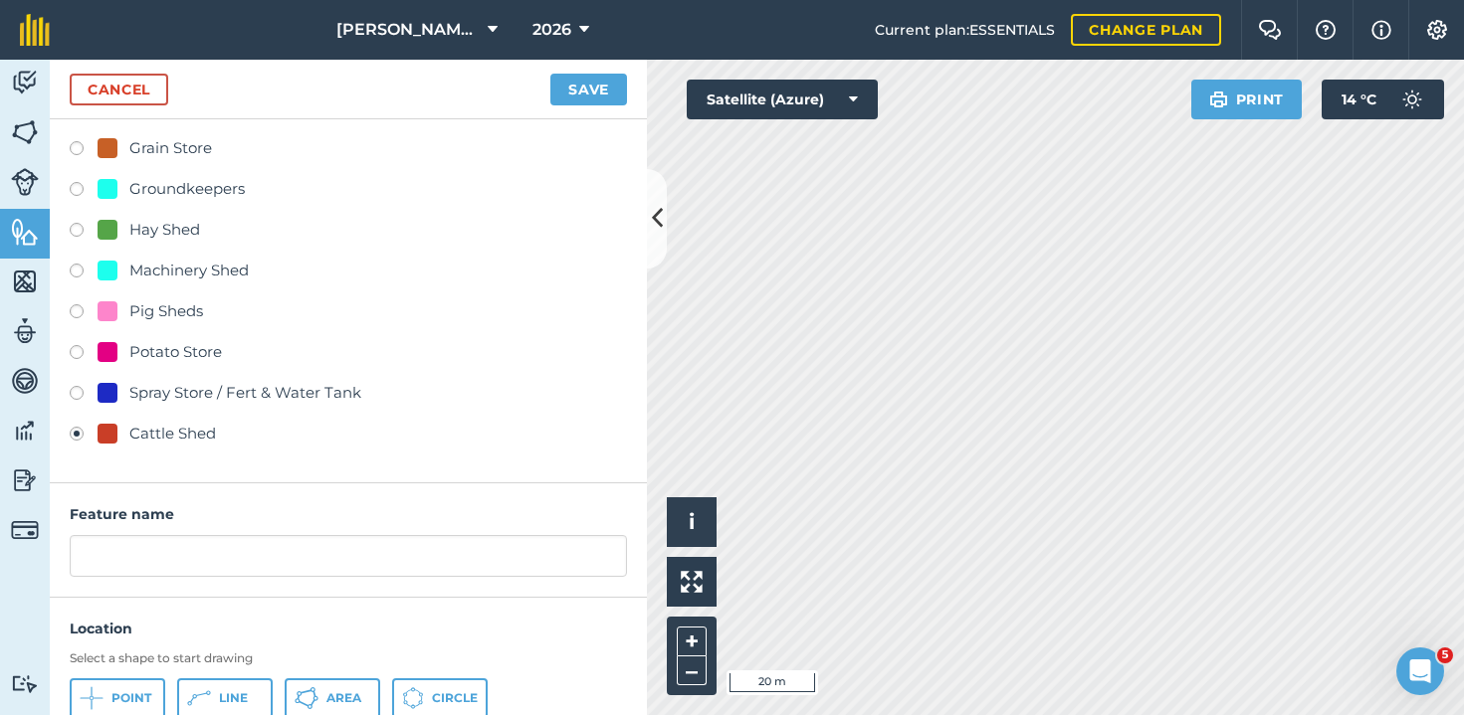
drag, startPoint x: 140, startPoint y: 527, endPoint x: 140, endPoint y: 558, distance: 30.8
click at [140, 531] on div "Feature name" at bounding box center [348, 541] width 597 height 114
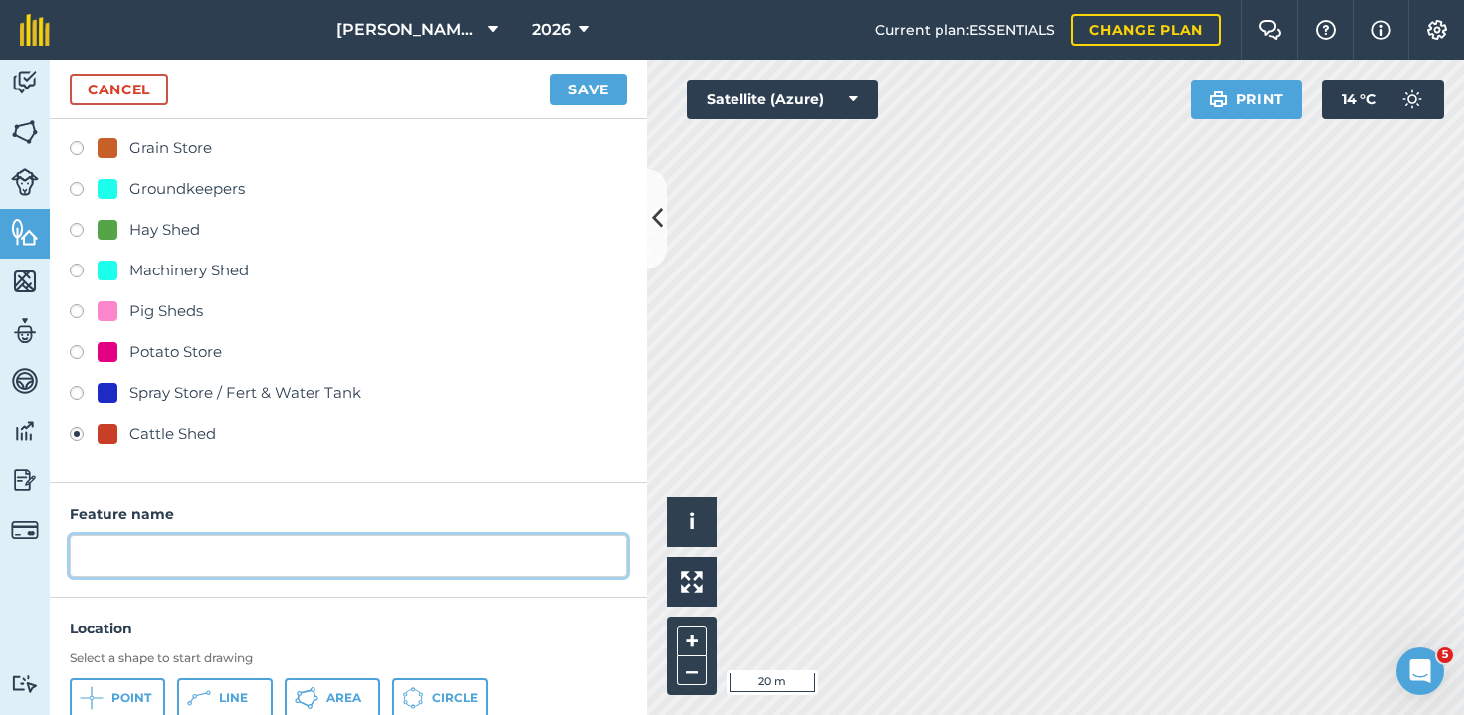
click at [139, 558] on input "text" at bounding box center [348, 556] width 557 height 42
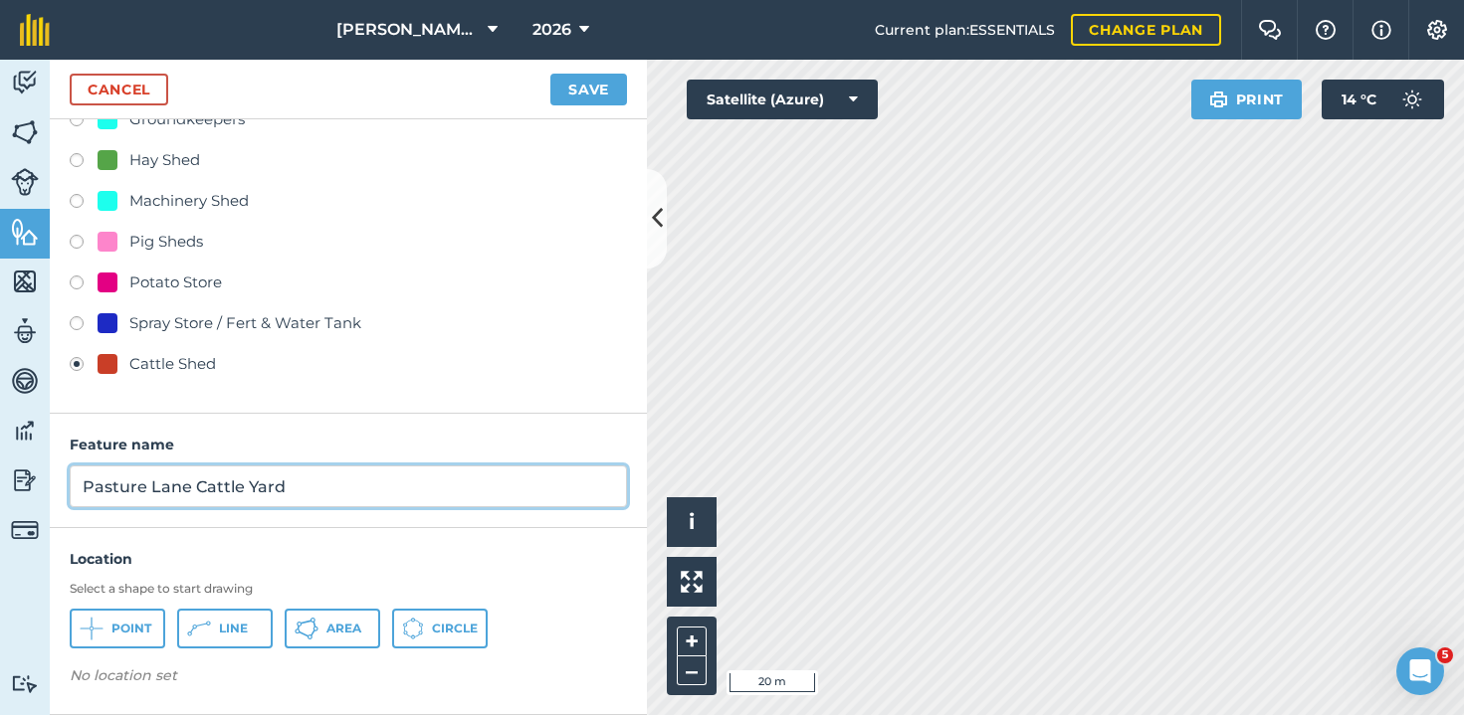
scroll to position [154, 0]
type input "Pasture Lane Cattle Yard"
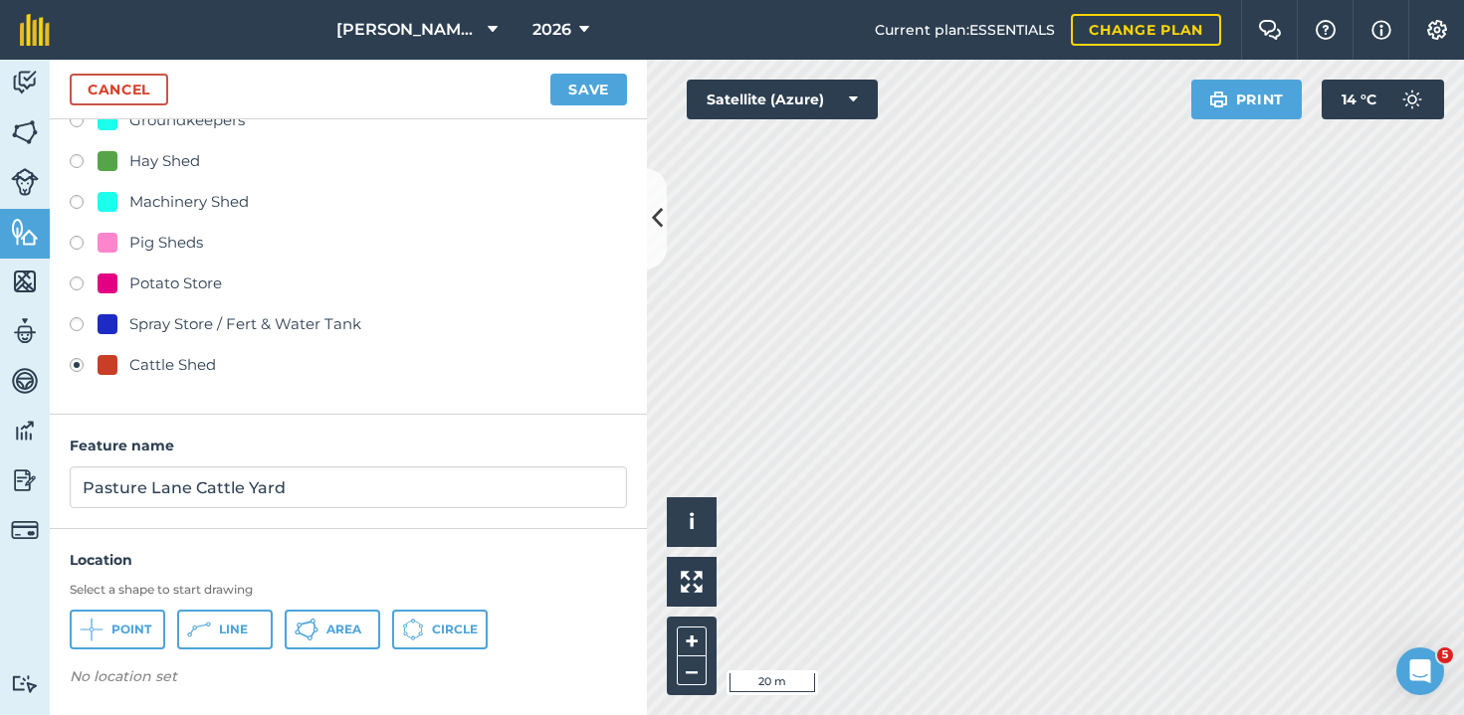
click at [333, 628] on span "Area" at bounding box center [343, 630] width 35 height 16
click at [594, 81] on button "Save" at bounding box center [588, 90] width 77 height 32
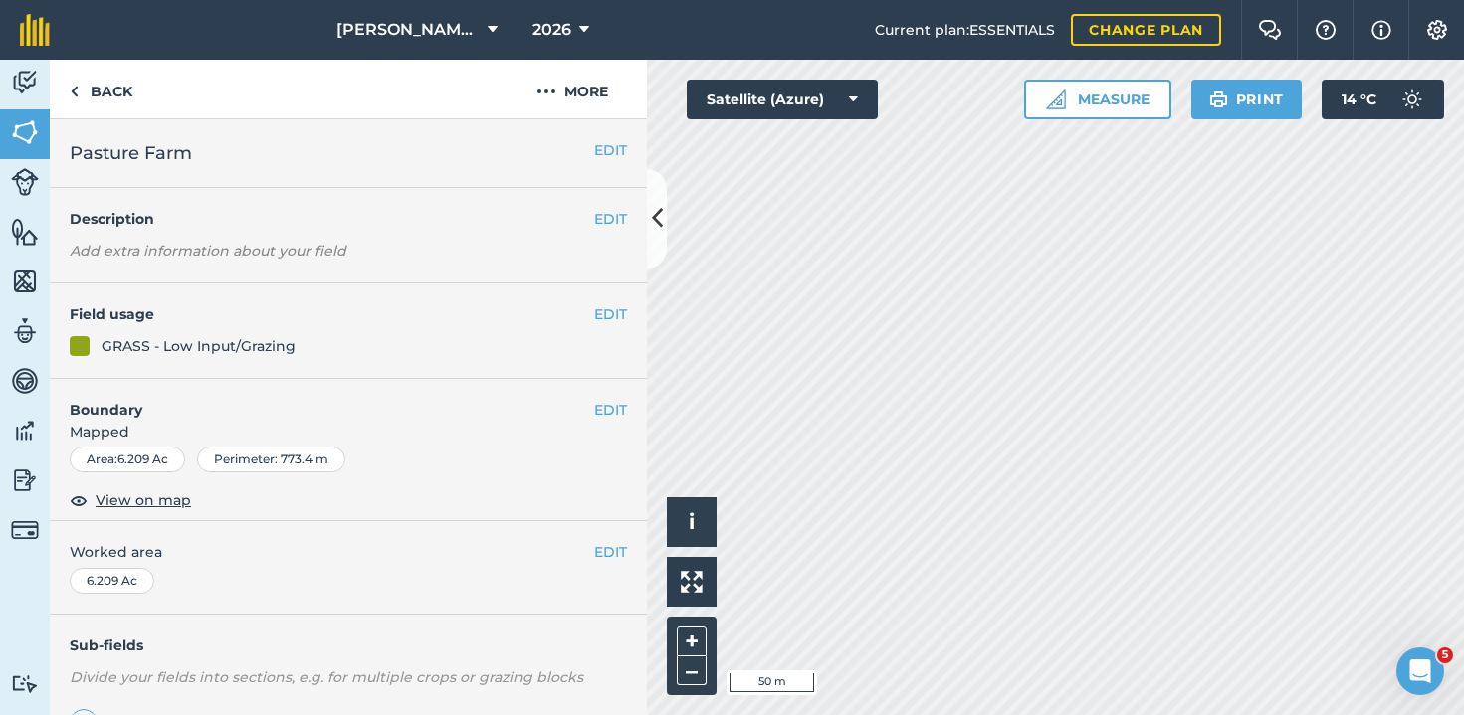
click at [596, 417] on button "EDIT" at bounding box center [610, 410] width 33 height 22
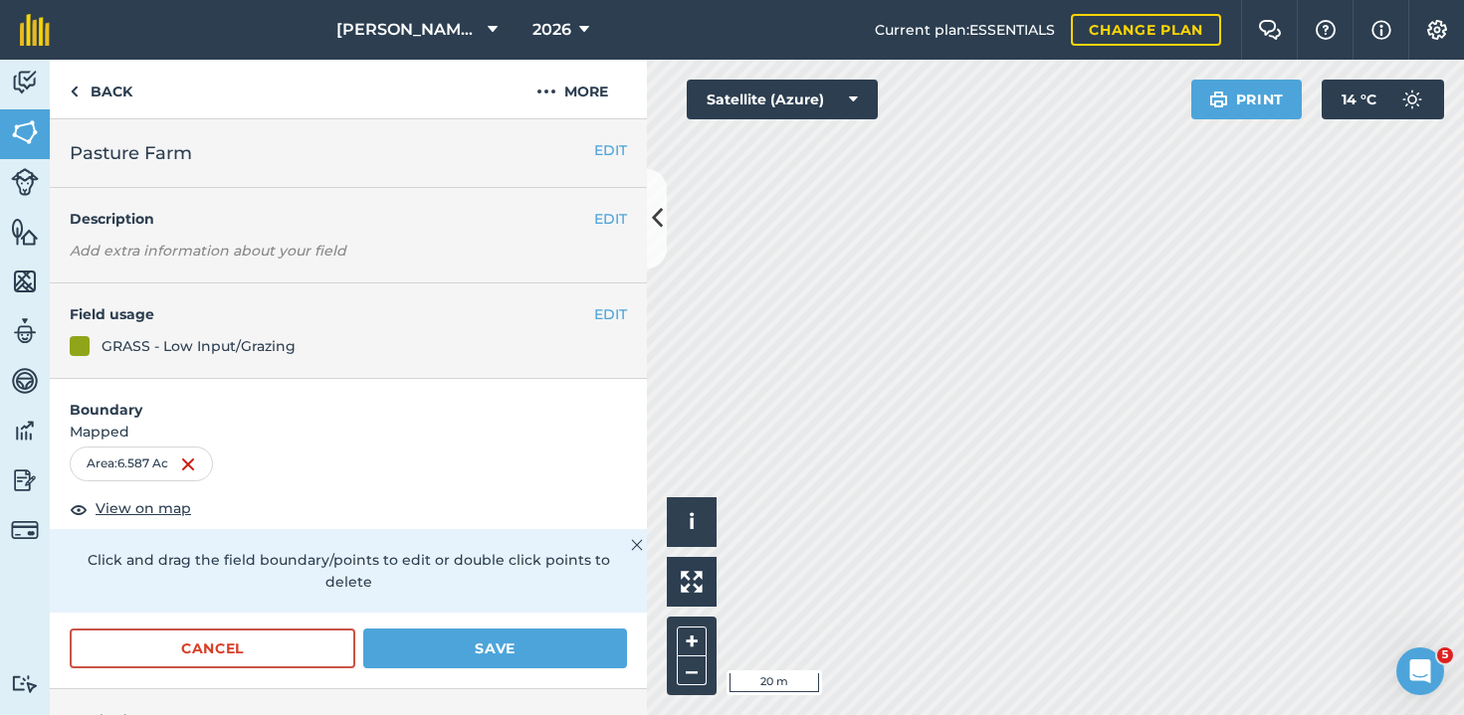
click at [1193, 91] on div "Click to start drawing i © 2025 TomTom, Microsoft 20 m + – Satellite (Azure) Pr…" at bounding box center [1055, 388] width 817 height 656
click at [477, 652] on button "Save" at bounding box center [495, 649] width 264 height 40
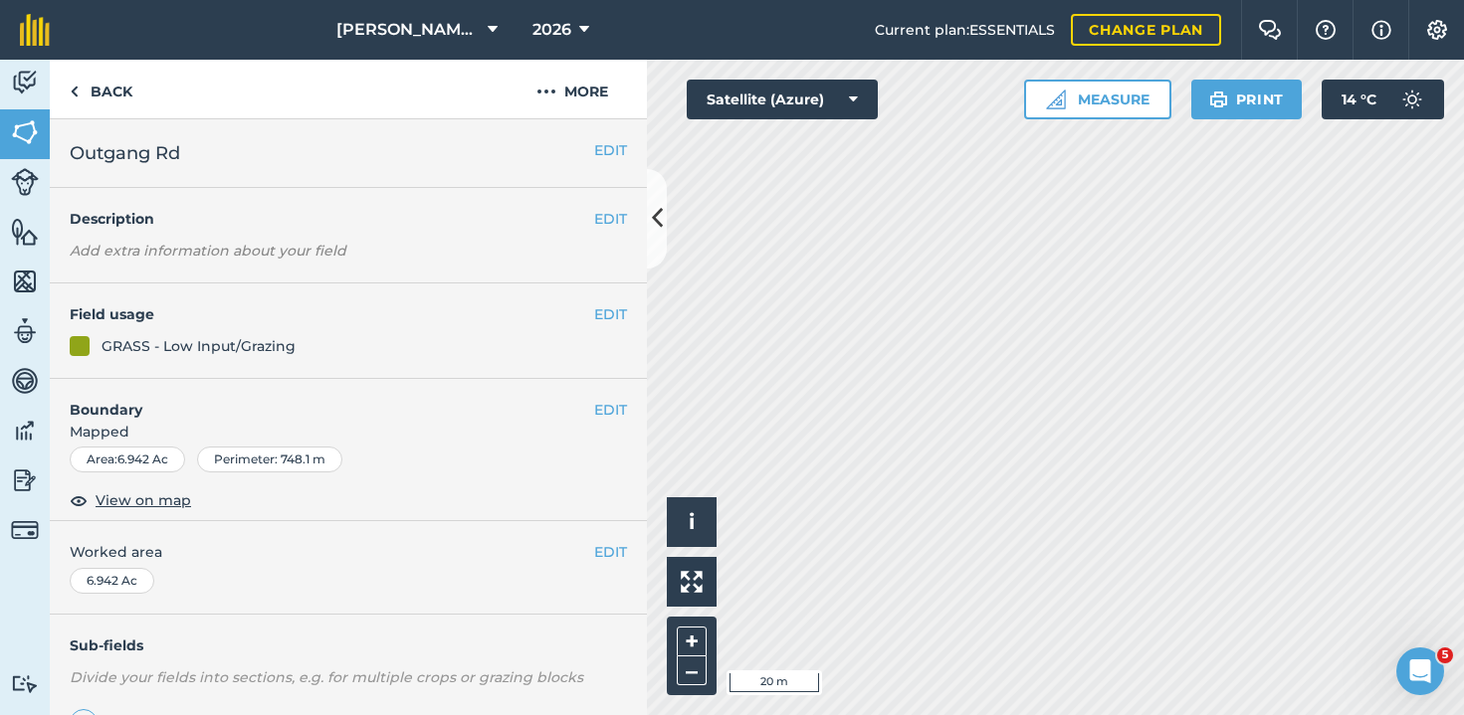
click at [600, 409] on button "EDIT" at bounding box center [610, 410] width 33 height 22
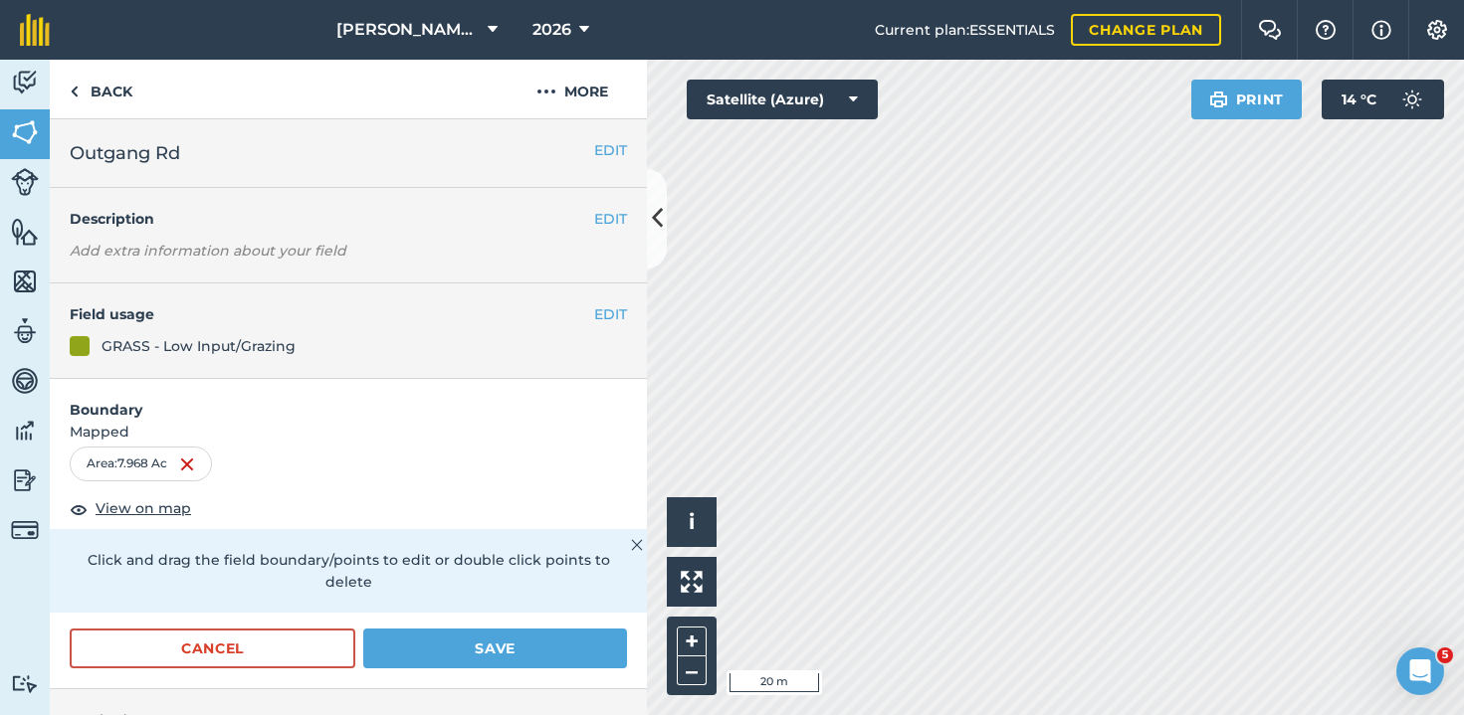
click at [487, 647] on button "Save" at bounding box center [495, 649] width 264 height 40
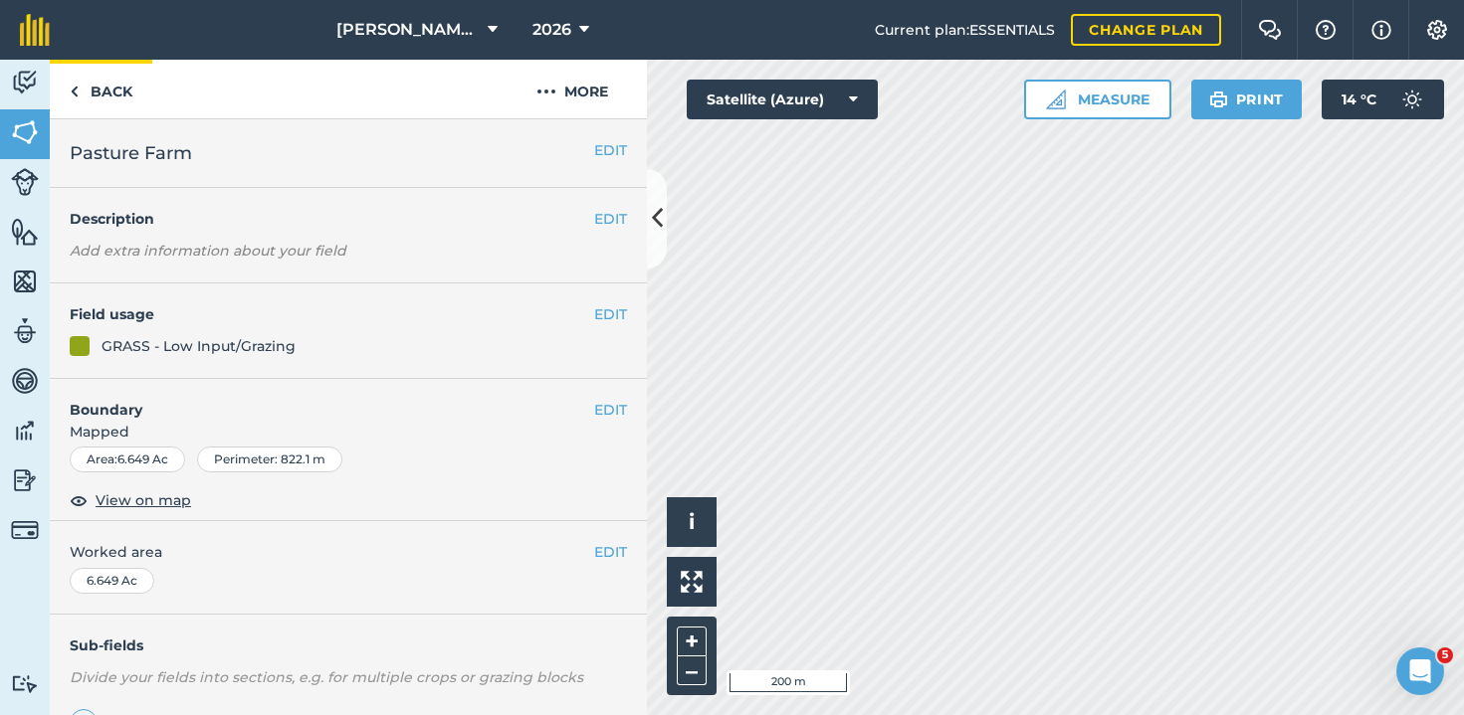
click at [100, 90] on link "Back" at bounding box center [101, 89] width 102 height 59
click at [123, 110] on link "Back" at bounding box center [101, 89] width 102 height 59
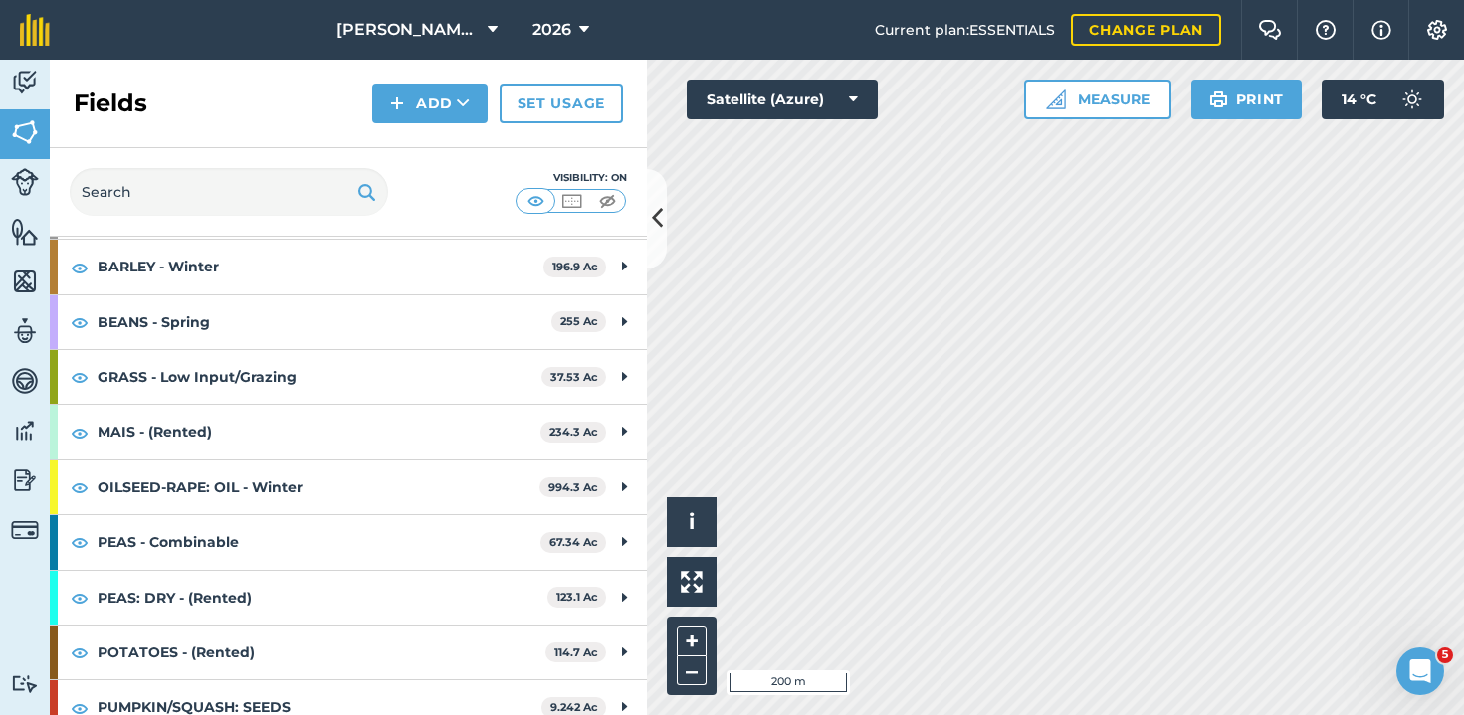
scroll to position [147, 0]
click at [438, 103] on button "Add" at bounding box center [429, 104] width 115 height 40
click at [424, 156] on link "Draw" at bounding box center [429, 148] width 109 height 44
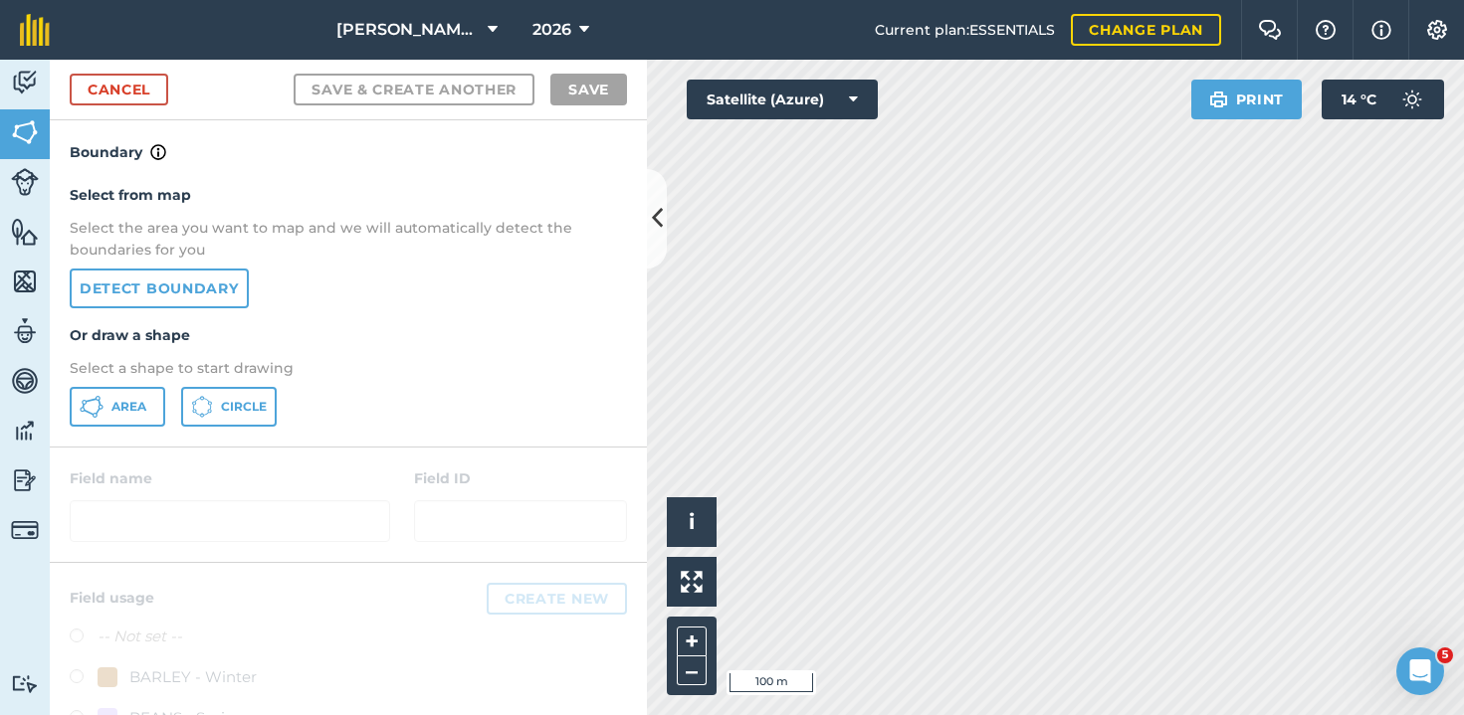
click at [147, 299] on link "Detect boundary" at bounding box center [159, 289] width 179 height 40
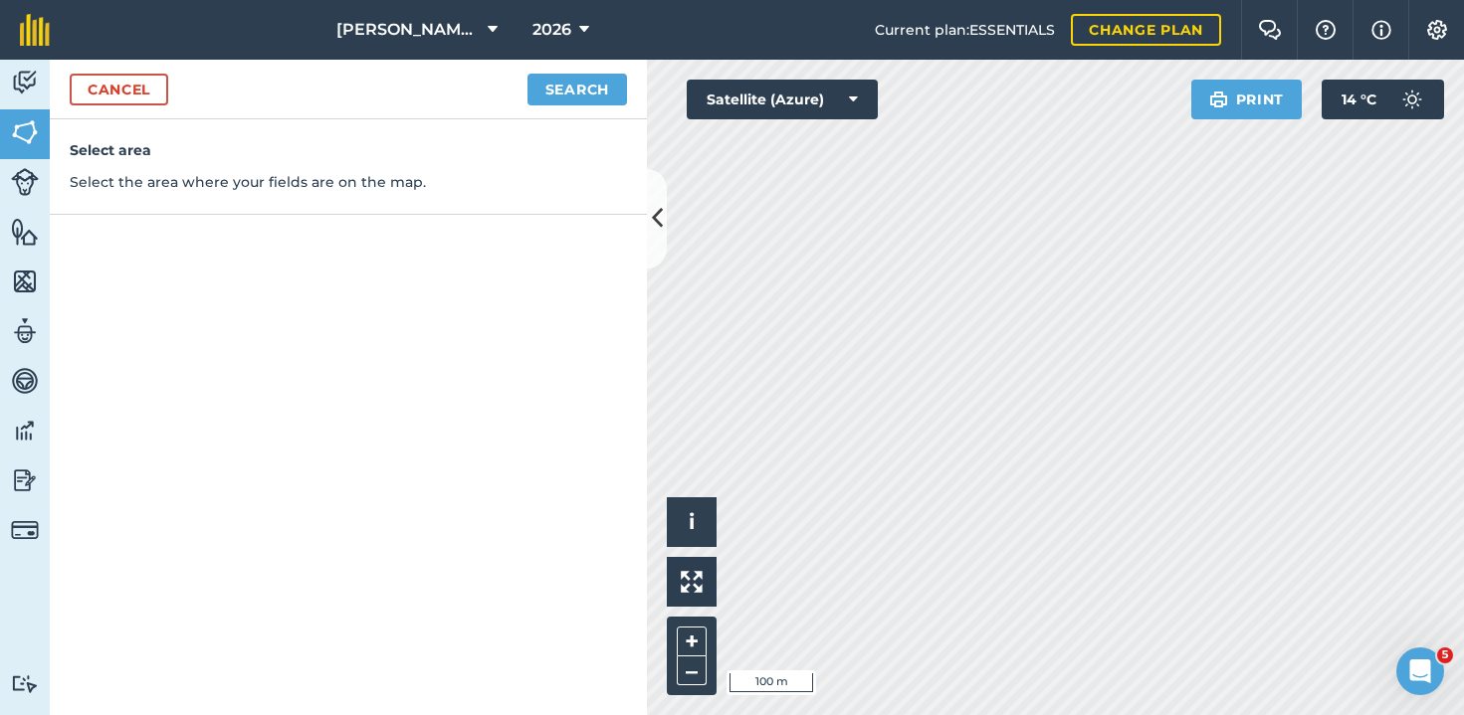
click at [559, 90] on button "Search" at bounding box center [576, 90] width 99 height 32
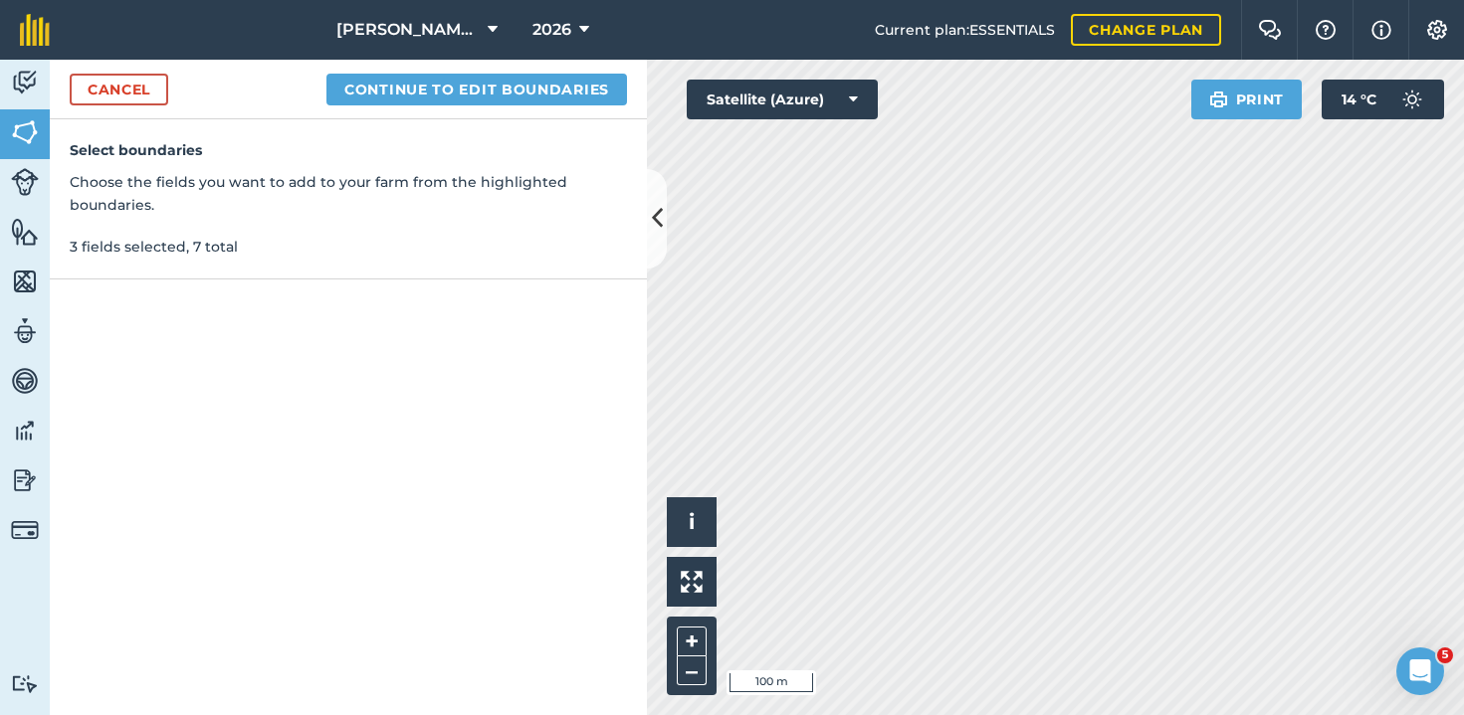
click at [495, 89] on button "Continue to edit boundaries" at bounding box center [476, 90] width 300 height 32
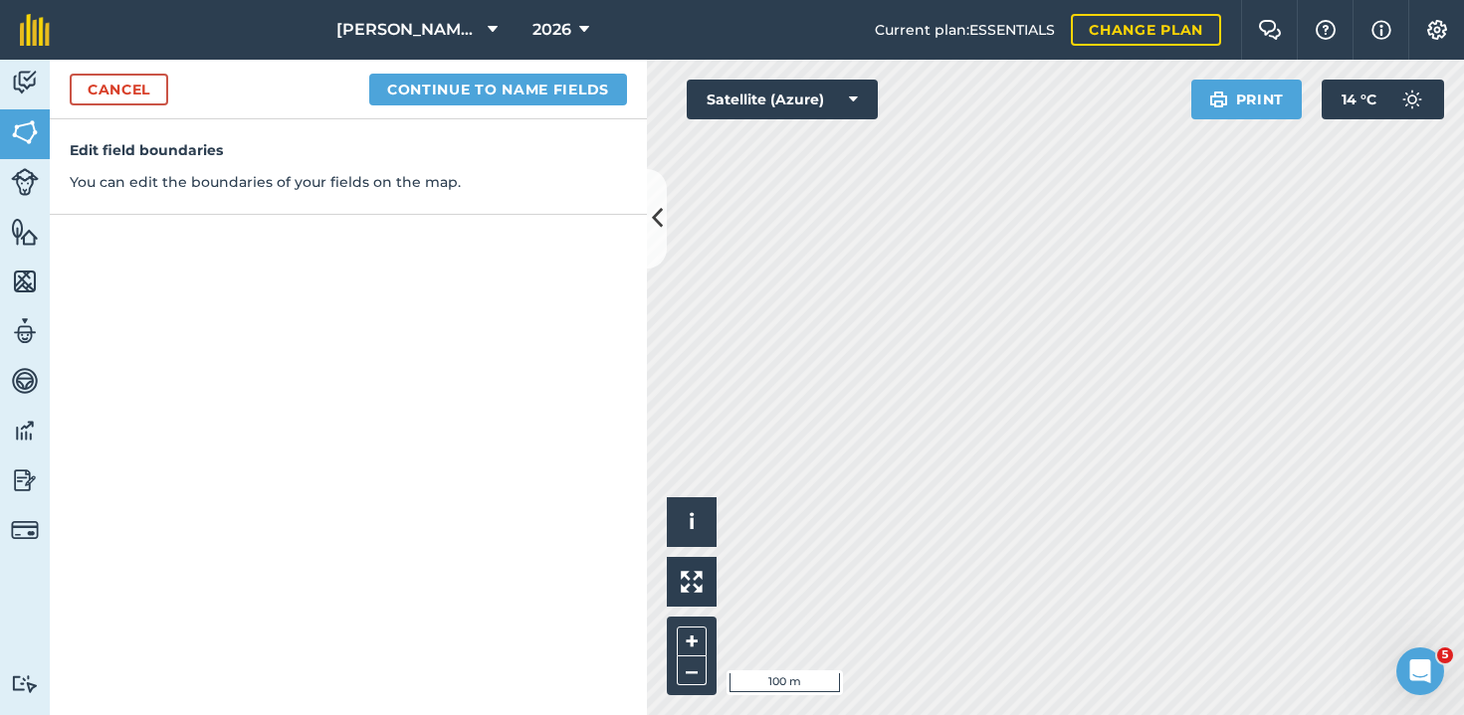
click at [493, 84] on button "Continue to name fields" at bounding box center [498, 90] width 258 height 32
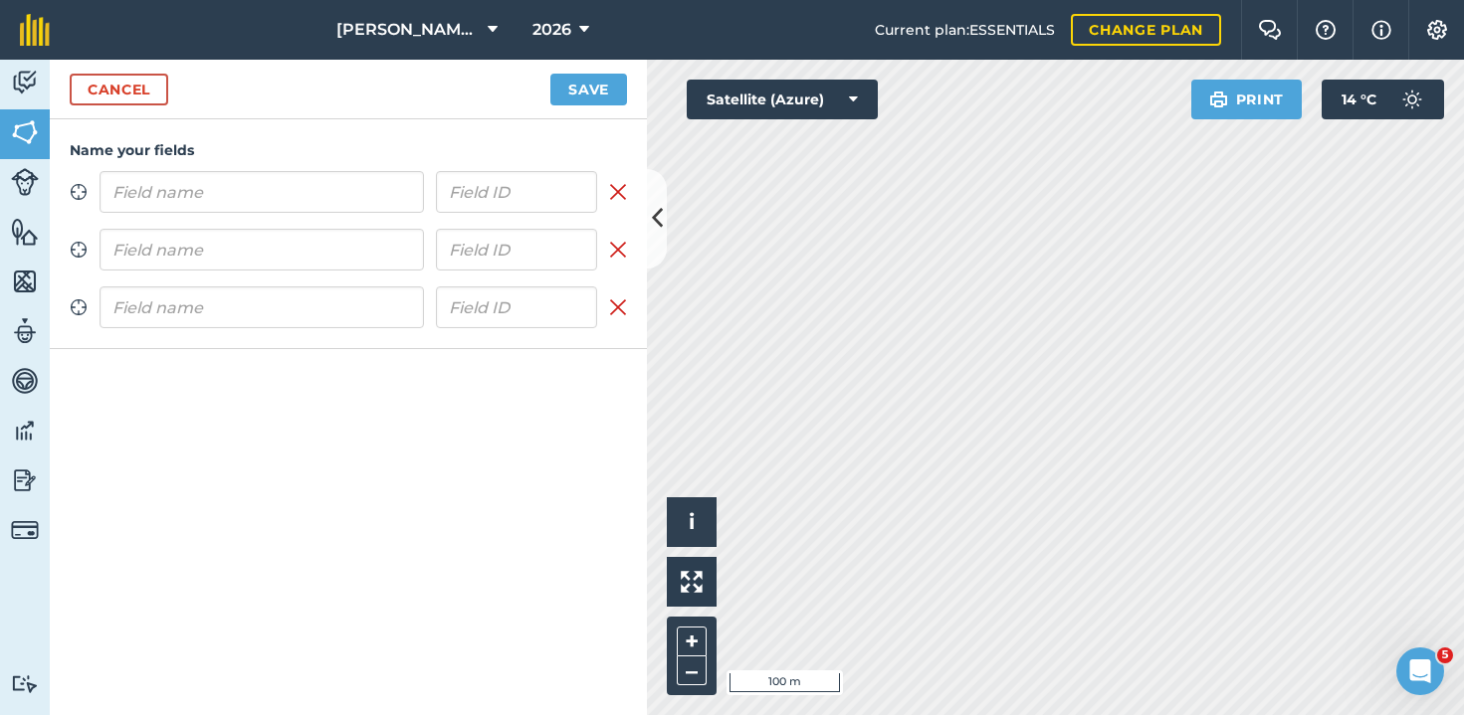
click at [334, 198] on input "text" at bounding box center [261, 192] width 324 height 42
type input "Borough Mere Ln"
click at [242, 247] on input "text" at bounding box center [261, 250] width 324 height 42
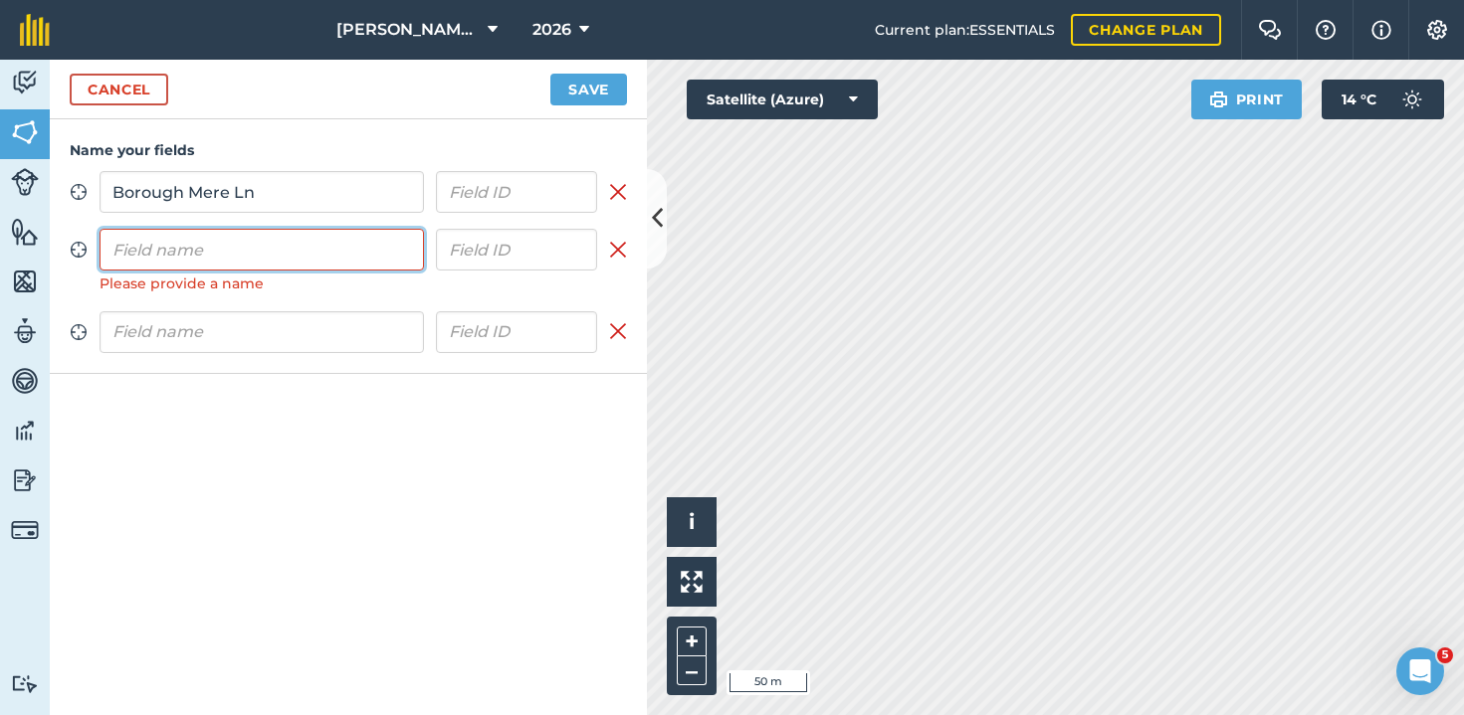
click at [242, 251] on input "text" at bounding box center [261, 250] width 324 height 42
type input "Lowfield"
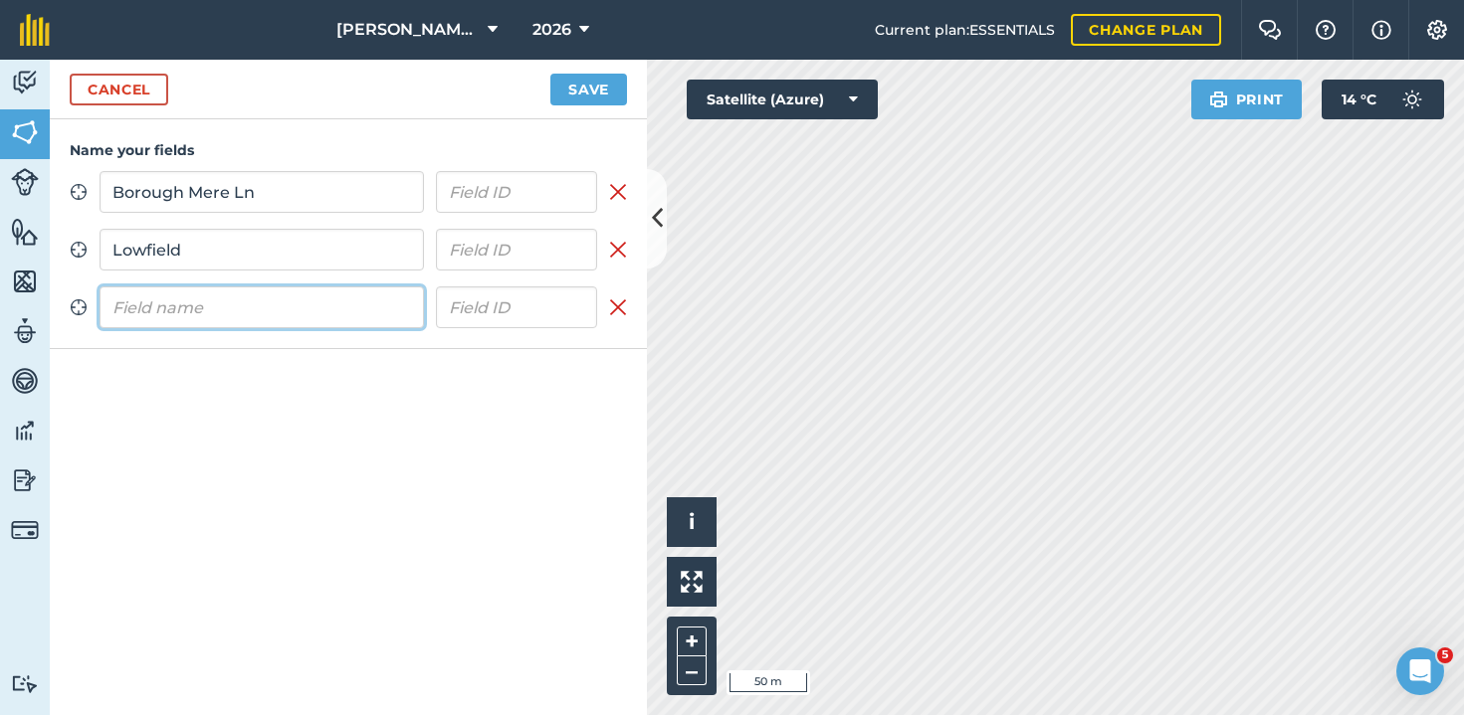
click at [229, 301] on input "text" at bounding box center [261, 308] width 324 height 42
click at [191, 293] on input "text" at bounding box center [261, 308] width 324 height 42
type input "Middle Grass"
click at [596, 90] on button "Save" at bounding box center [588, 90] width 77 height 32
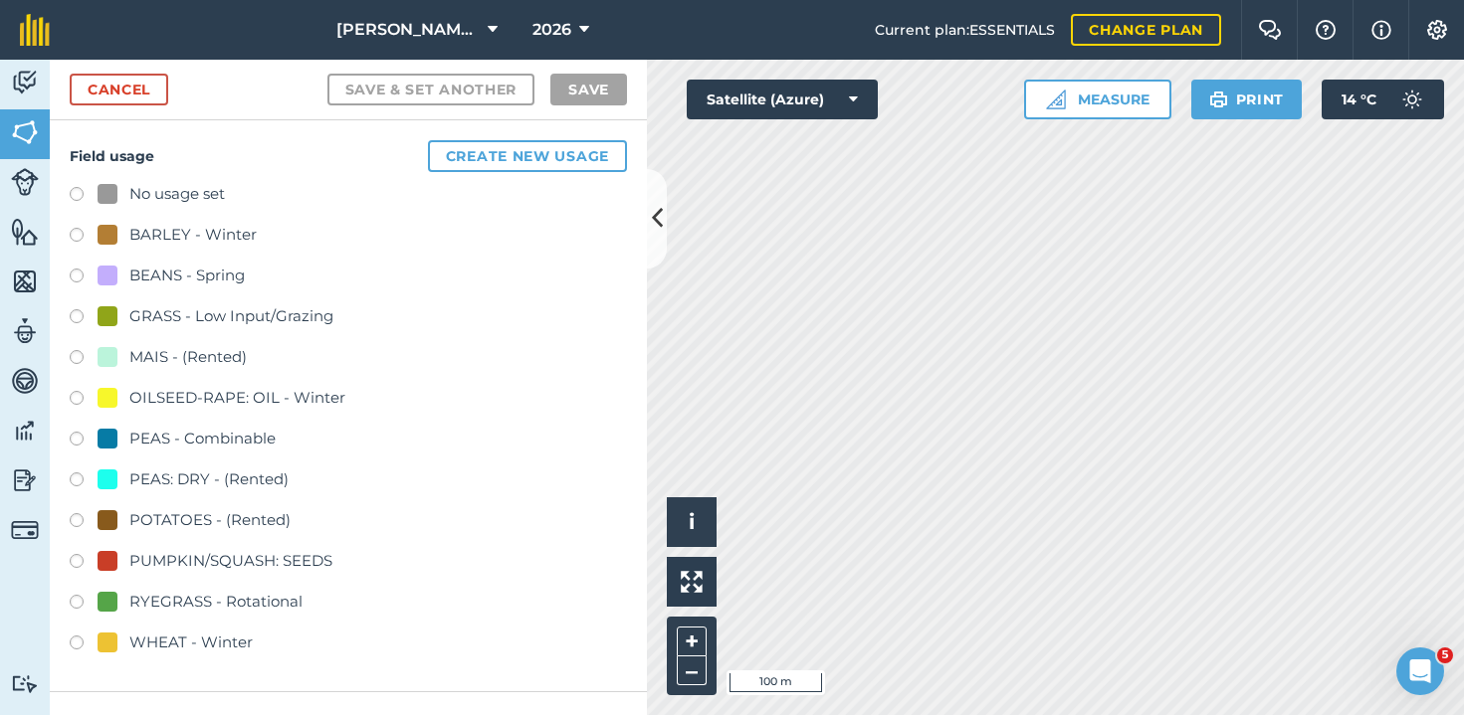
click at [75, 316] on label at bounding box center [84, 319] width 28 height 20
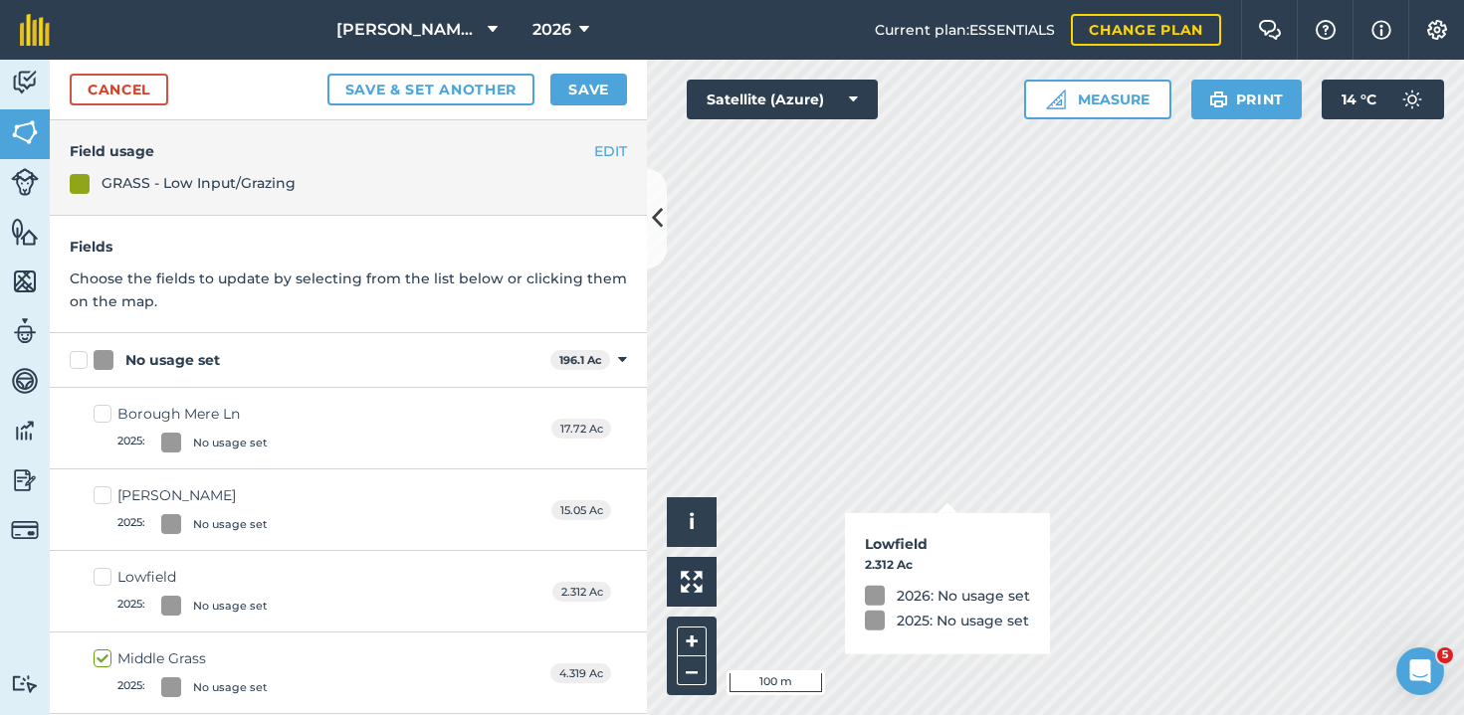
checkbox input "true"
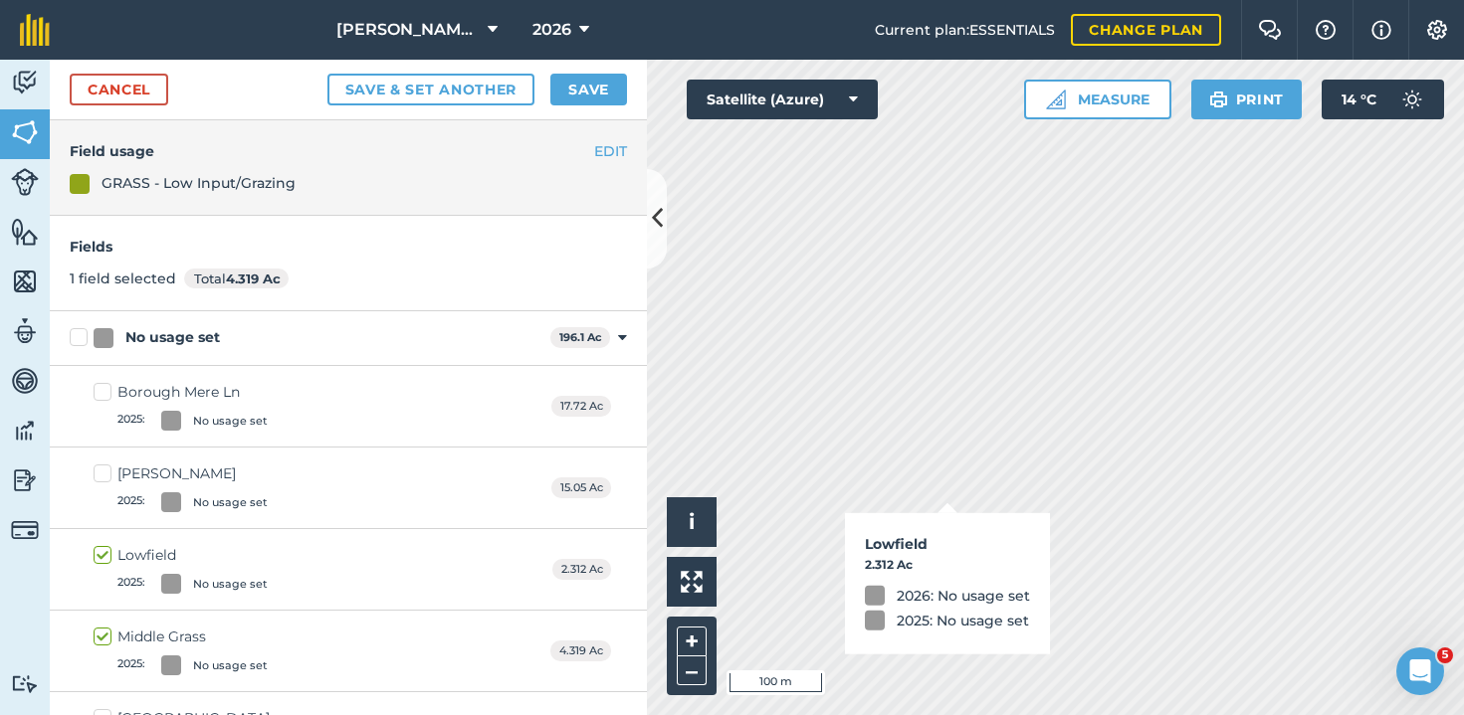
checkbox input "true"
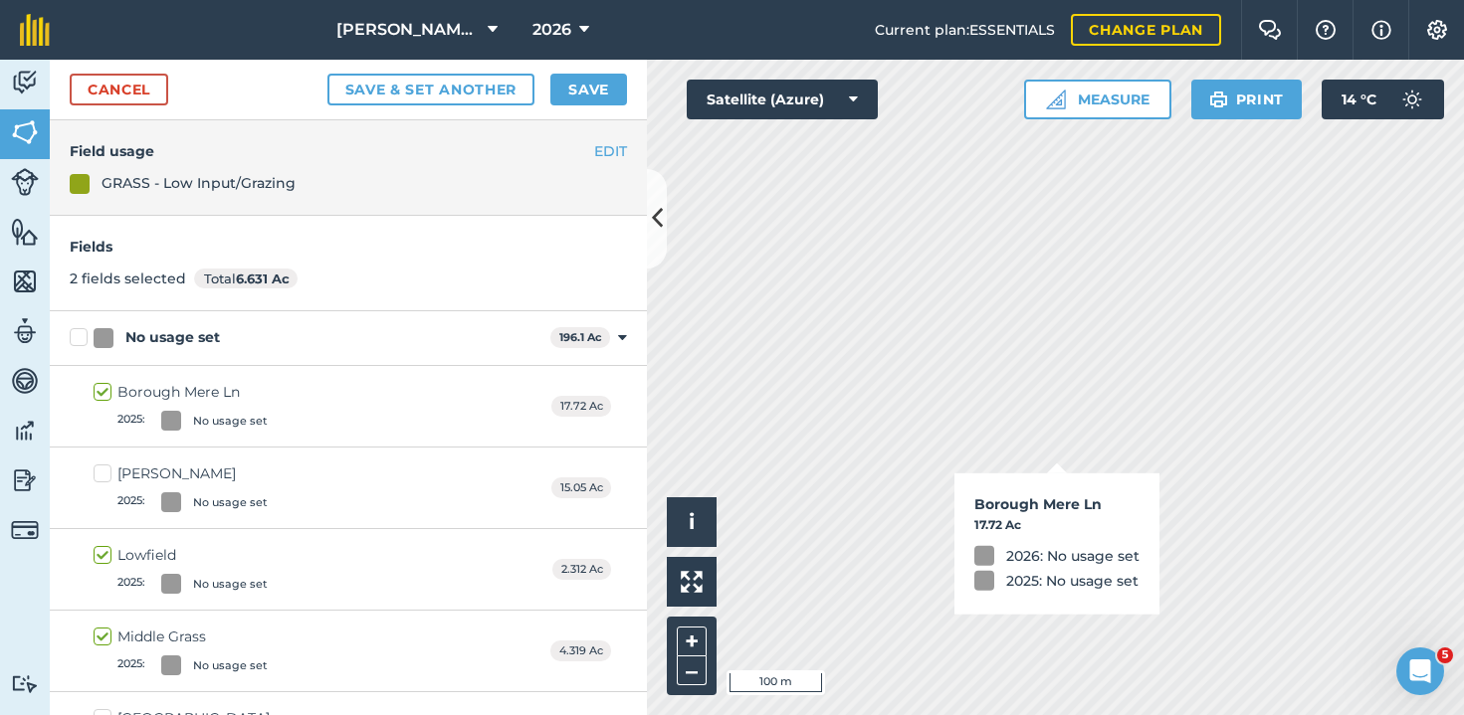
checkbox input "true"
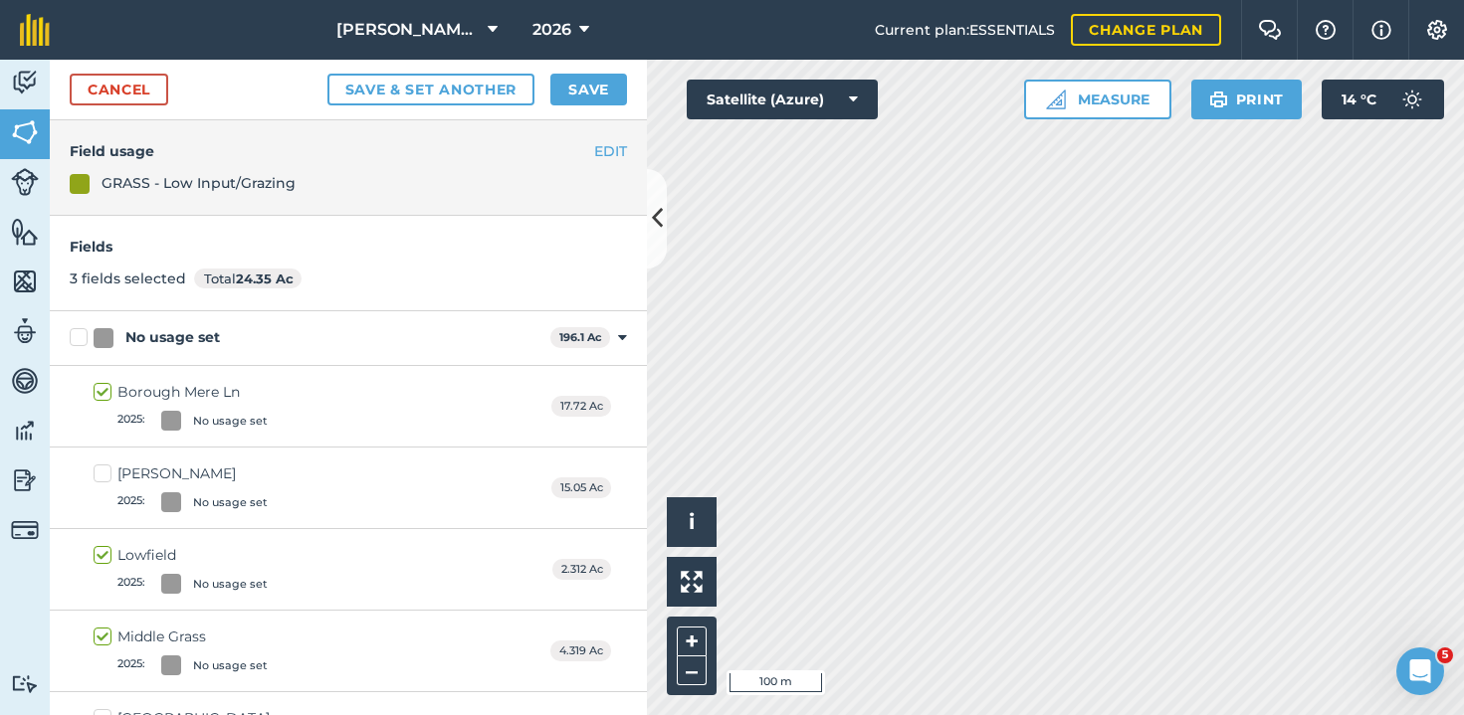
click at [613, 99] on button "Save" at bounding box center [588, 90] width 77 height 32
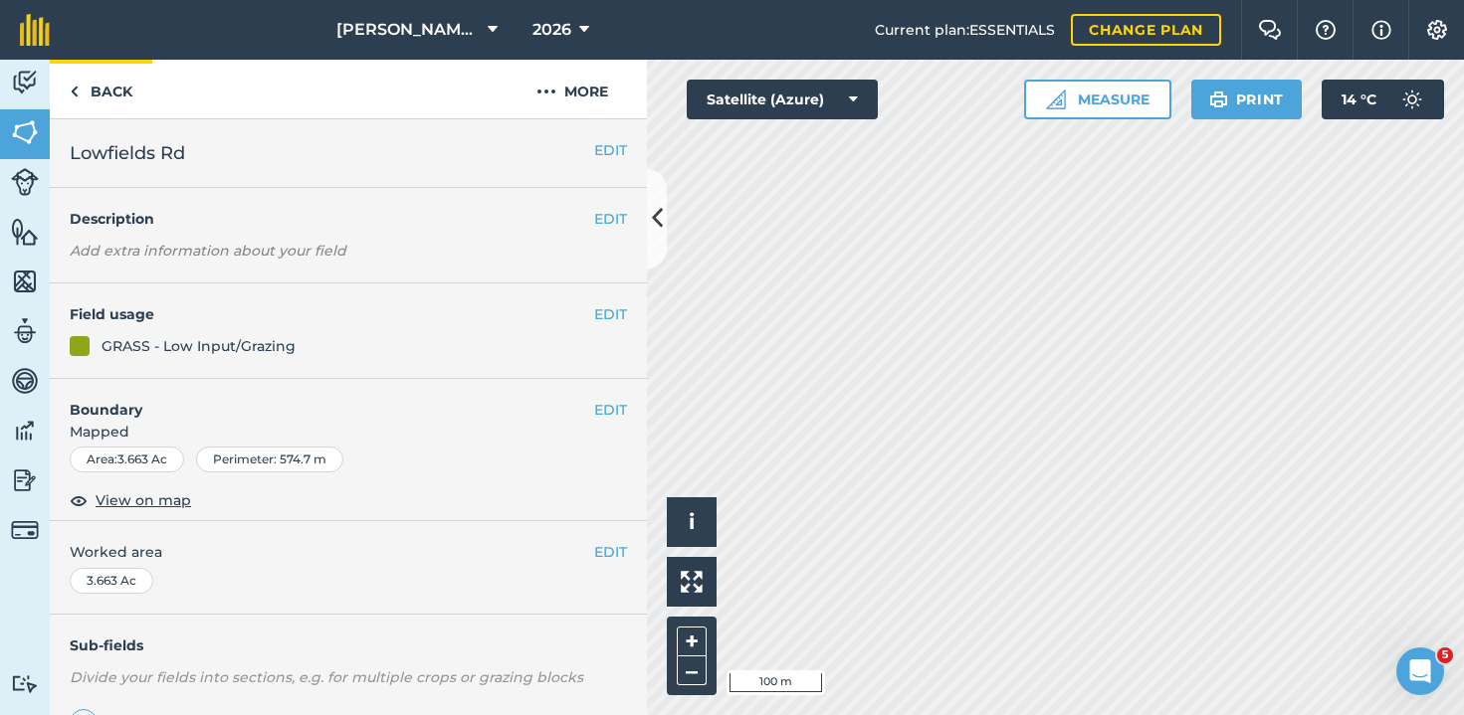
click at [121, 78] on link "Back" at bounding box center [101, 89] width 102 height 59
click at [92, 90] on link "Back" at bounding box center [101, 89] width 102 height 59
click at [129, 81] on link "Back" at bounding box center [101, 89] width 102 height 59
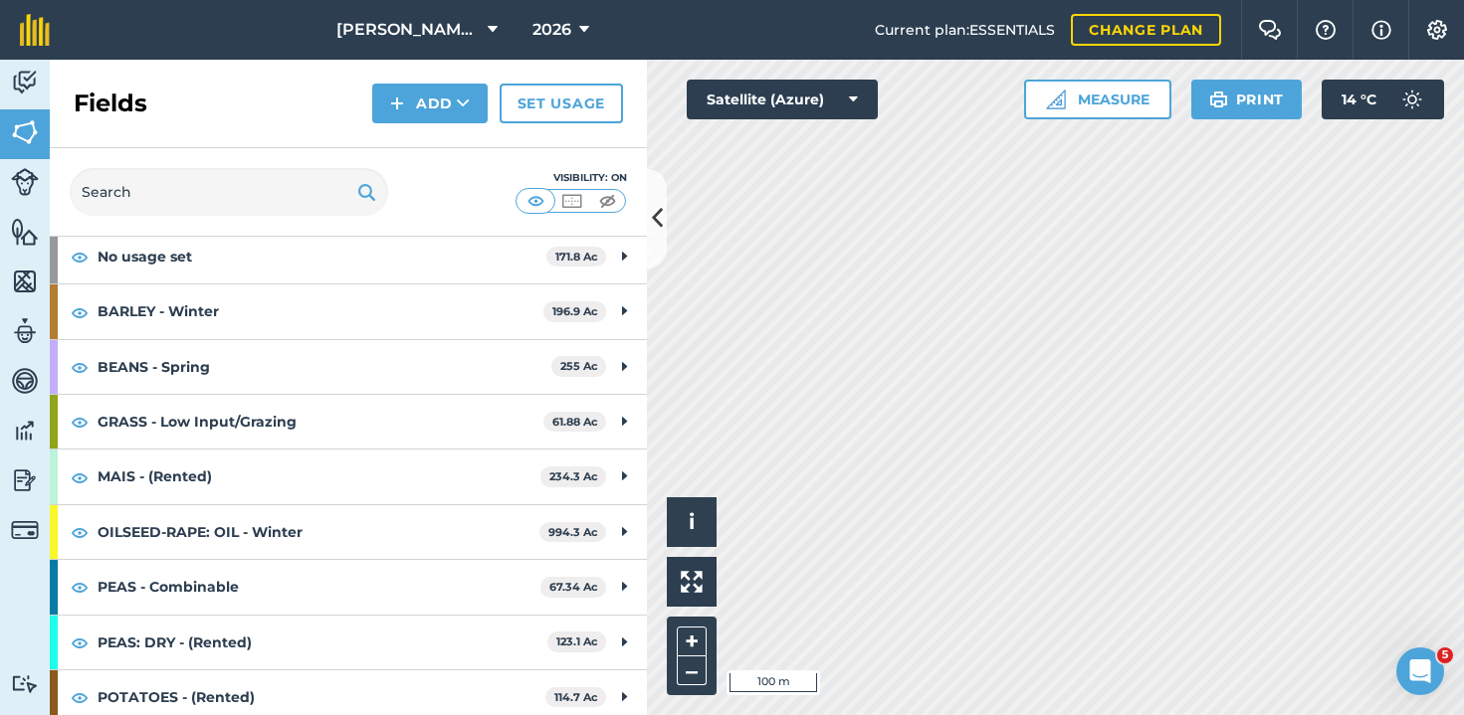
scroll to position [104, 0]
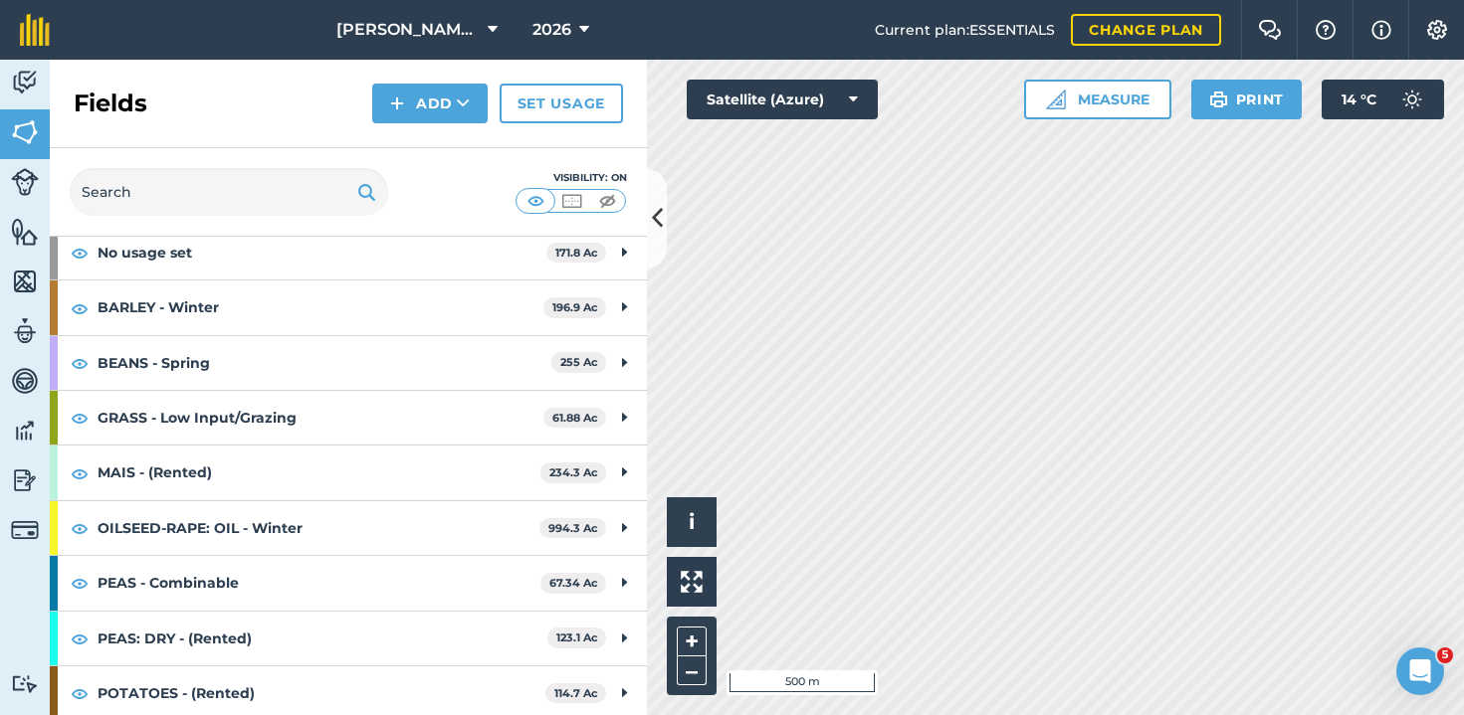
click at [1061, 0] on div "Current plan : ESSENTIALS Change plan" at bounding box center [1048, 30] width 346 height 60
